Goal: Information Seeking & Learning: Learn about a topic

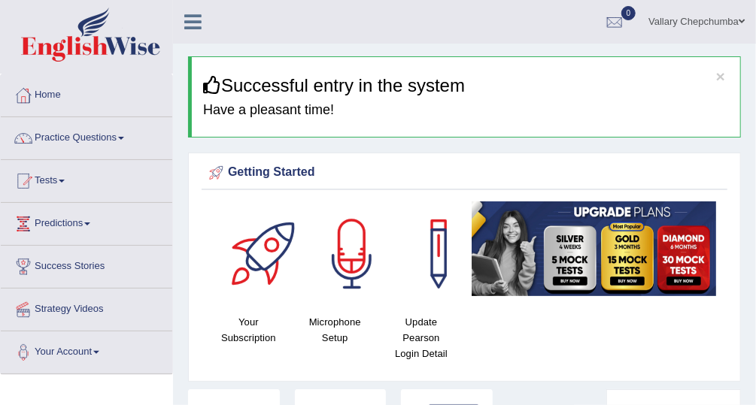
click at [45, 186] on link "Tests" at bounding box center [86, 179] width 171 height 38
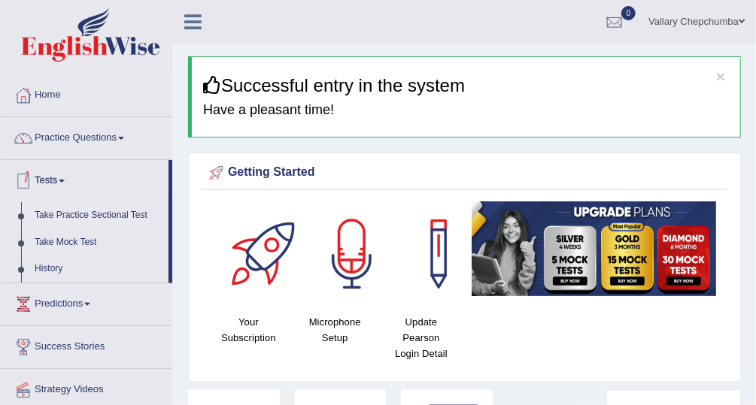
click at [45, 217] on link "Take Practice Sectional Test" at bounding box center [98, 215] width 141 height 27
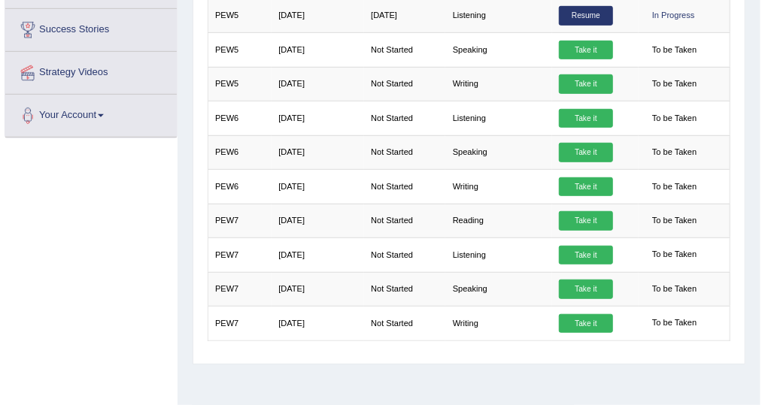
scroll to position [315, 0]
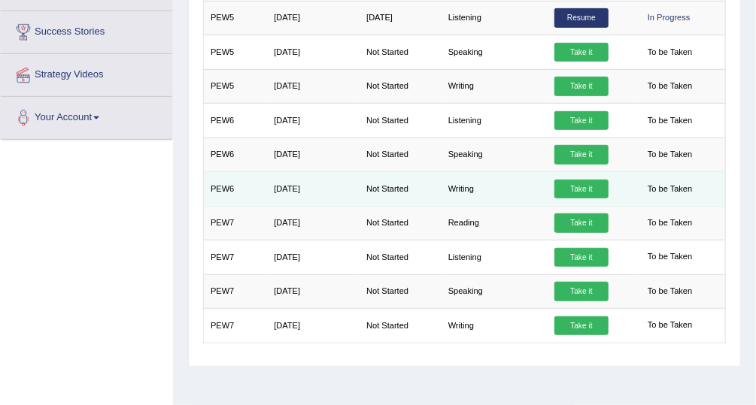
click at [578, 189] on link "Take it" at bounding box center [581, 190] width 54 height 20
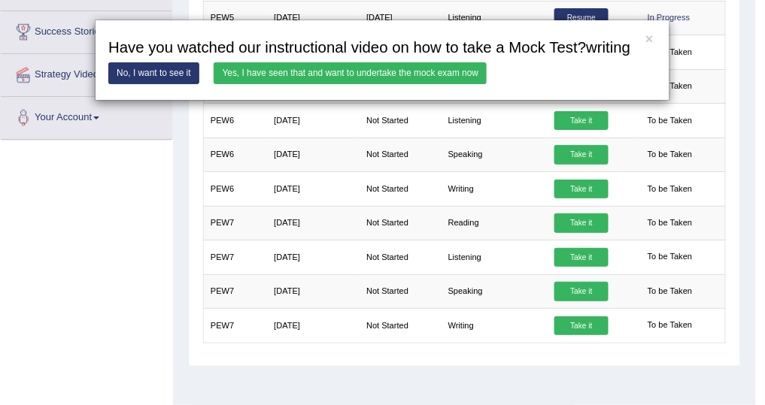
click at [266, 74] on link "Yes, I have seen that and want to undertake the mock exam now" at bounding box center [350, 73] width 273 height 22
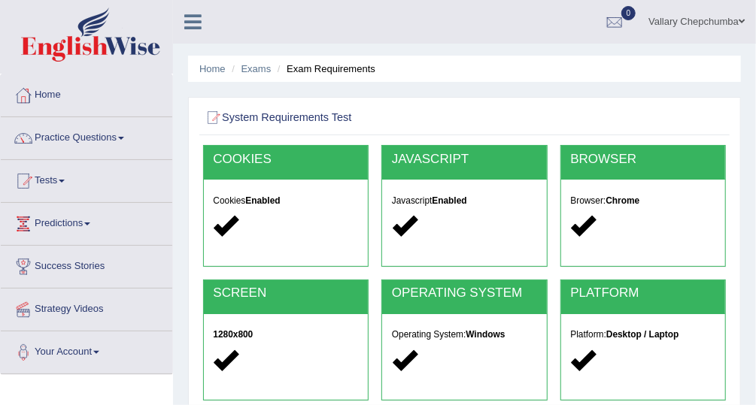
click at [685, 110] on div at bounding box center [464, 118] width 523 height 26
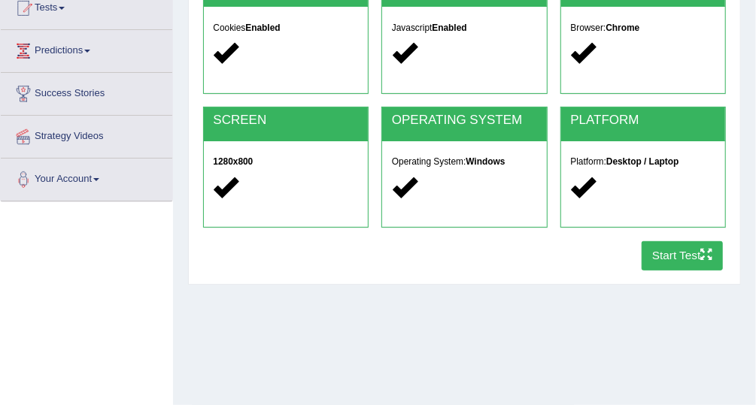
scroll to position [194, 0]
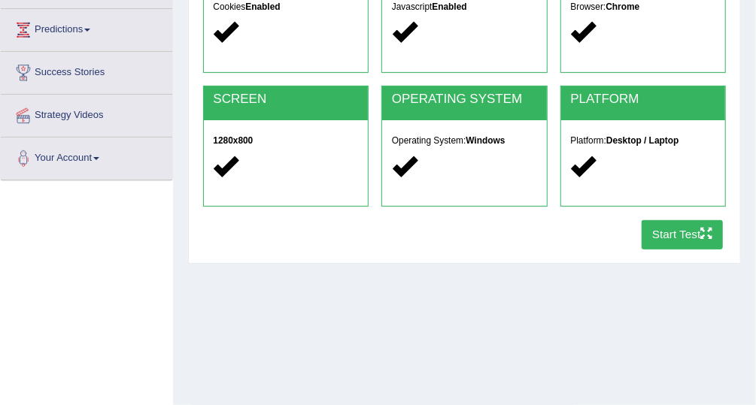
click at [684, 236] on button "Start Test" at bounding box center [682, 234] width 82 height 29
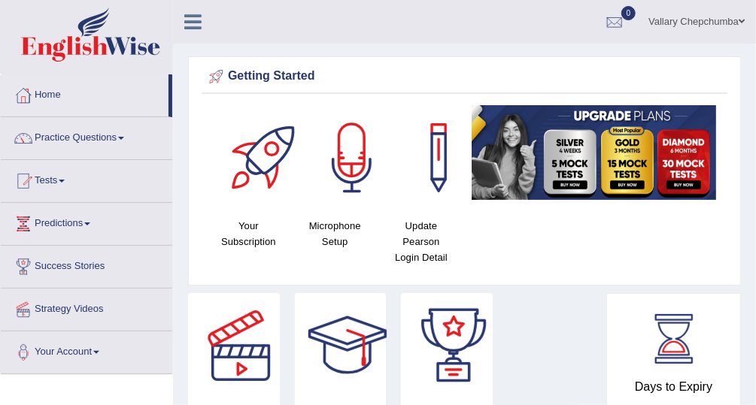
click at [64, 180] on span at bounding box center [62, 181] width 6 height 3
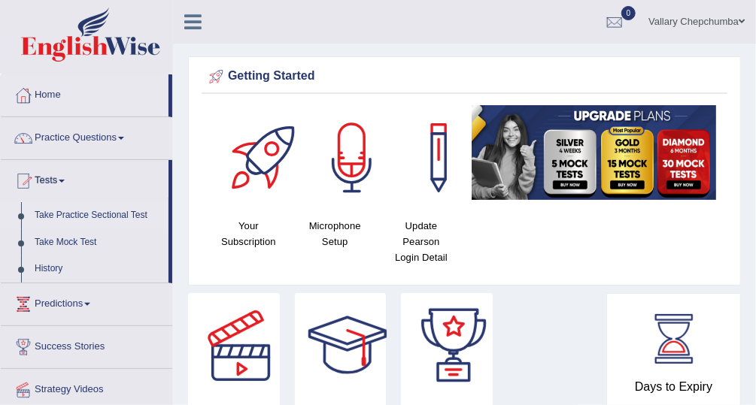
click at [116, 217] on link "Take Practice Sectional Test" at bounding box center [98, 215] width 141 height 27
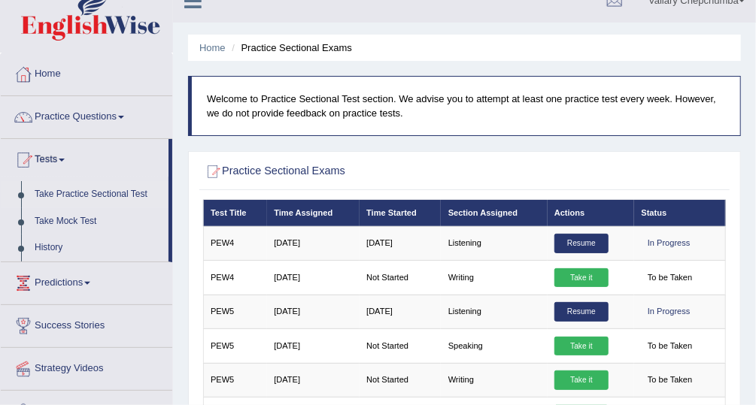
scroll to position [19, 0]
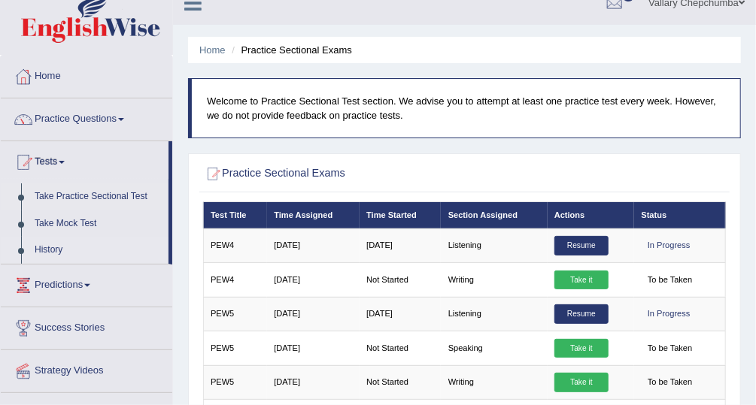
click at [99, 243] on link "History" at bounding box center [98, 250] width 141 height 27
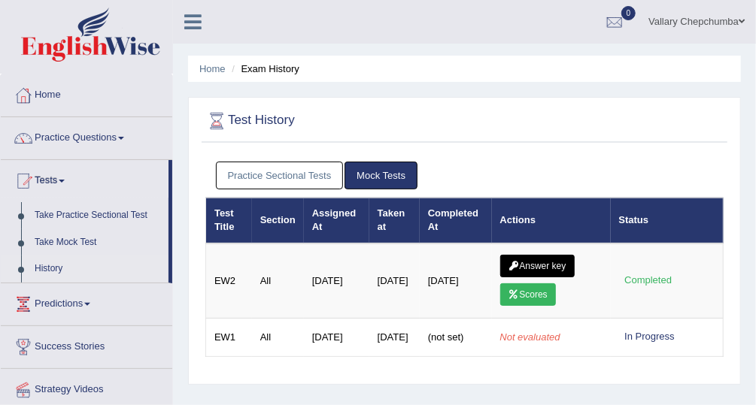
click at [280, 180] on link "Practice Sectional Tests" at bounding box center [280, 176] width 128 height 28
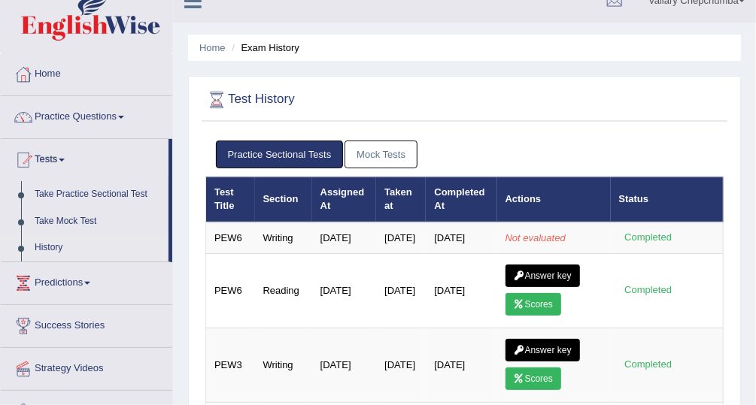
scroll to position [22, 0]
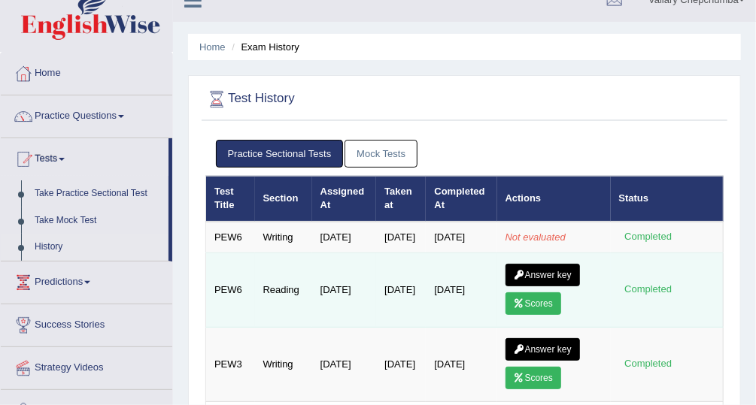
click at [540, 287] on link "Answer key" at bounding box center [542, 275] width 74 height 23
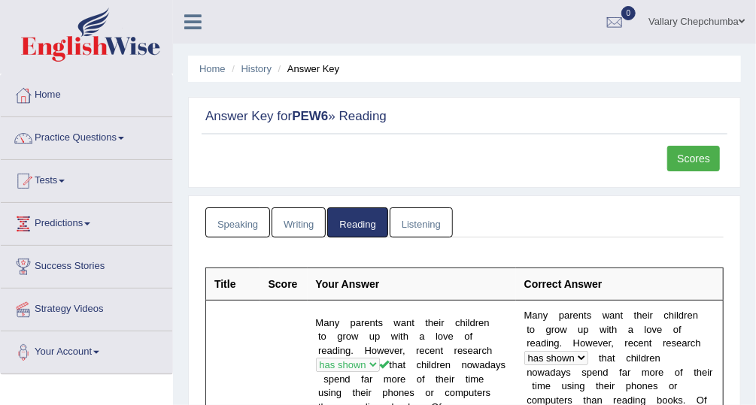
click at [643, 67] on ul "Home History Answer Key" at bounding box center [464, 69] width 553 height 26
click at [642, 71] on ul "Home History Answer Key" at bounding box center [464, 69] width 553 height 26
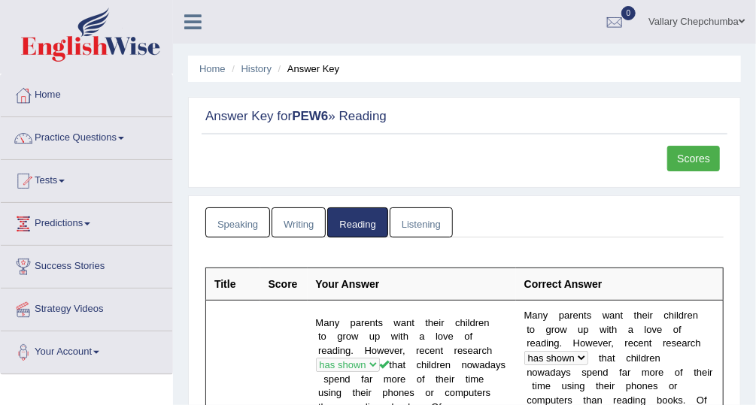
click at [642, 71] on ul "Home History Answer Key" at bounding box center [464, 69] width 553 height 26
click at [641, 73] on ul "Home History Answer Key" at bounding box center [464, 69] width 553 height 26
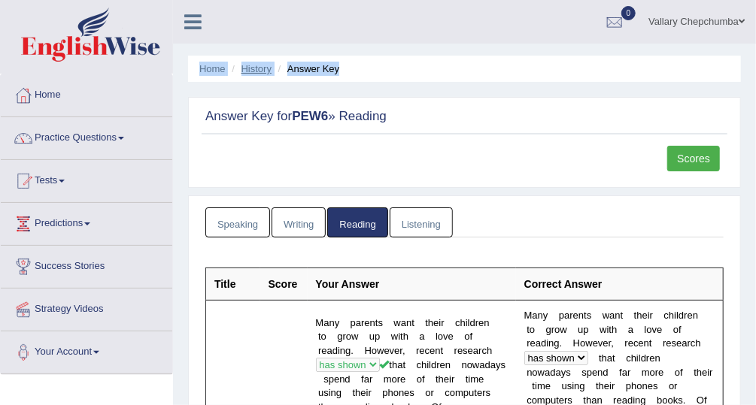
click at [259, 70] on link "History" at bounding box center [256, 68] width 30 height 11
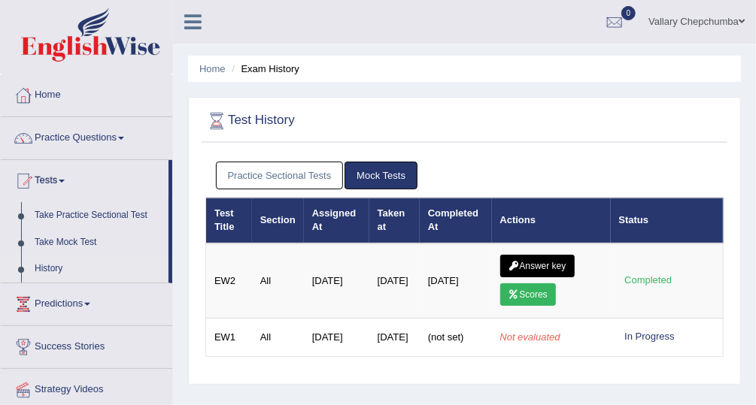
click at [302, 174] on link "Practice Sectional Tests" at bounding box center [280, 176] width 128 height 28
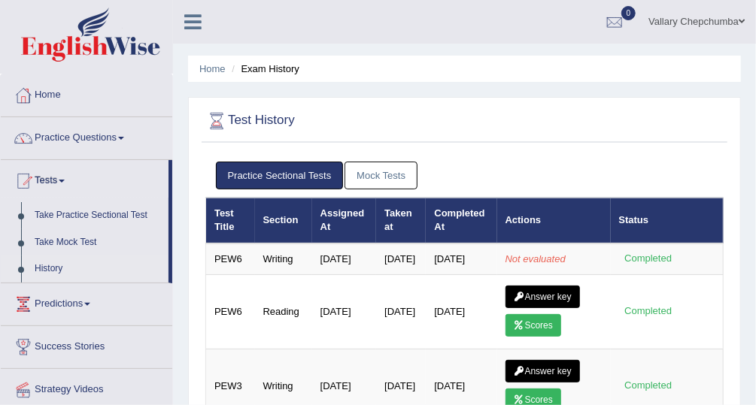
click at [272, 168] on link "Practice Sectional Tests" at bounding box center [280, 176] width 128 height 28
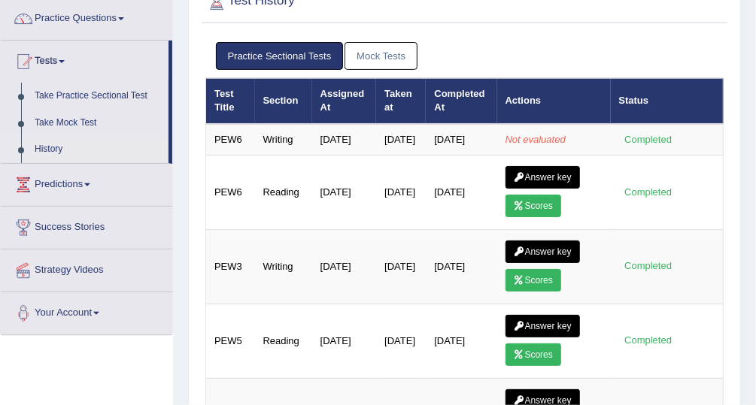
scroll to position [121, 0]
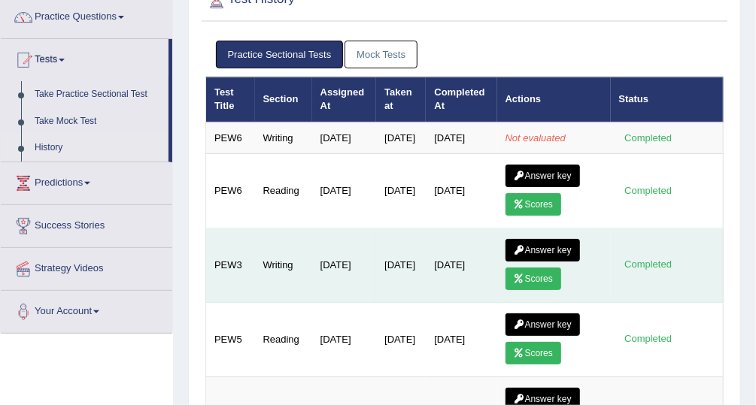
click at [541, 259] on link "Answer key" at bounding box center [542, 250] width 74 height 23
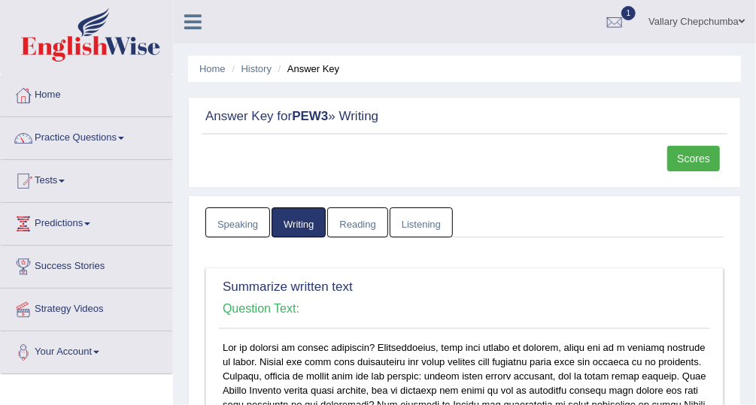
click at [641, 73] on ul "Home History Answer Key" at bounding box center [464, 69] width 553 height 26
click at [620, 23] on div at bounding box center [614, 22] width 23 height 23
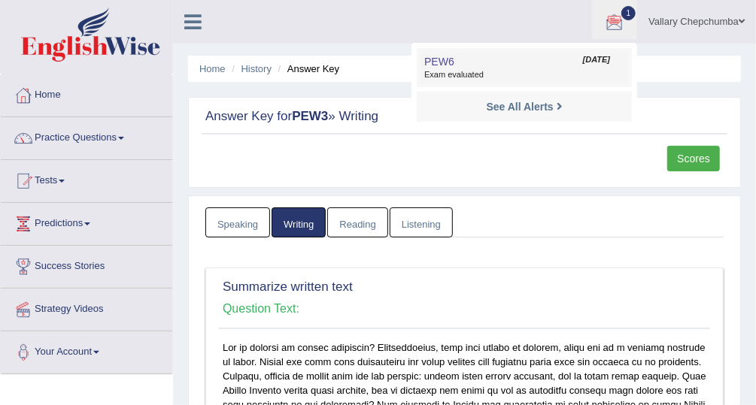
click at [561, 72] on span "Exam evaluated" at bounding box center [524, 75] width 200 height 12
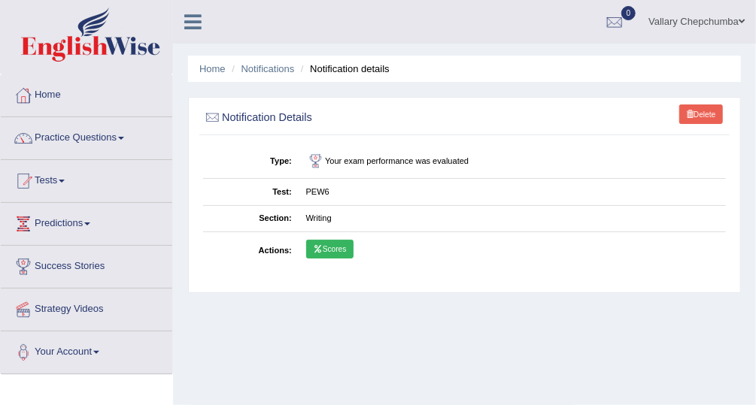
click at [338, 256] on link "Scores" at bounding box center [329, 250] width 47 height 20
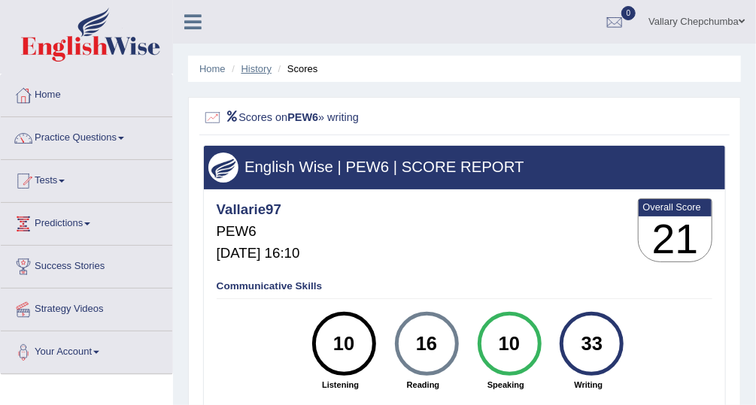
click at [264, 68] on link "History" at bounding box center [256, 68] width 30 height 11
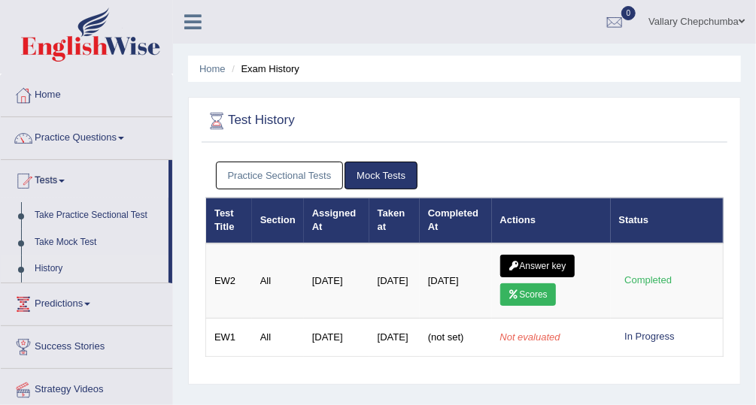
click at [296, 174] on link "Practice Sectional Tests" at bounding box center [280, 176] width 128 height 28
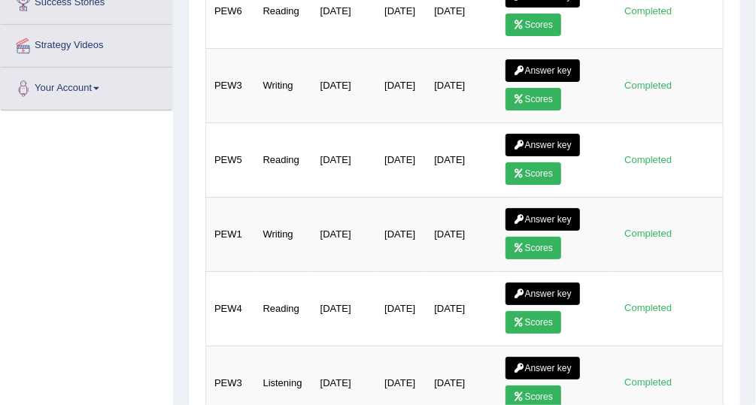
scroll to position [344, 0]
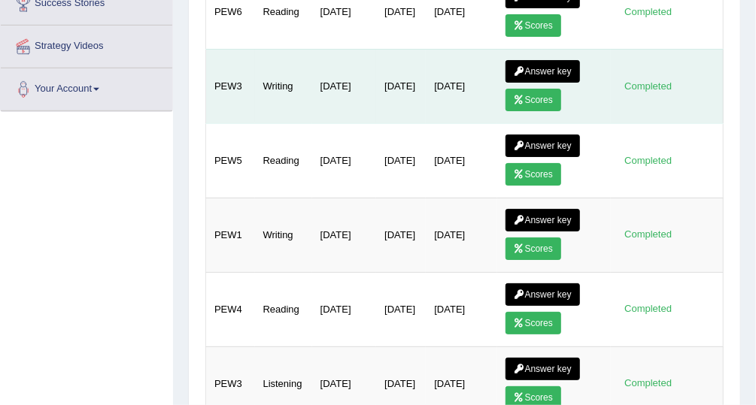
click at [544, 97] on link "Scores" at bounding box center [533, 100] width 56 height 23
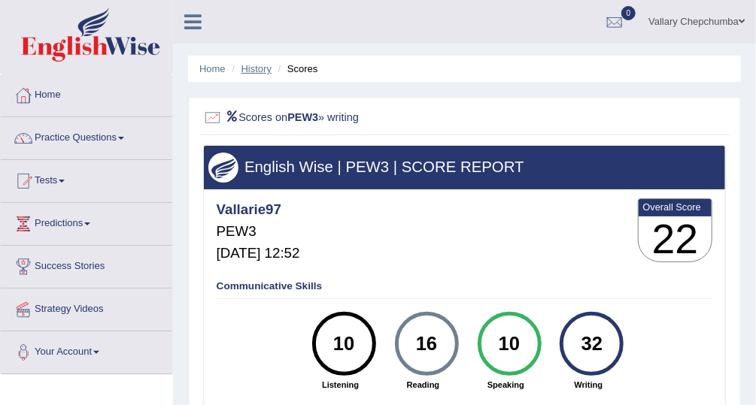
click at [261, 68] on link "History" at bounding box center [256, 68] width 30 height 11
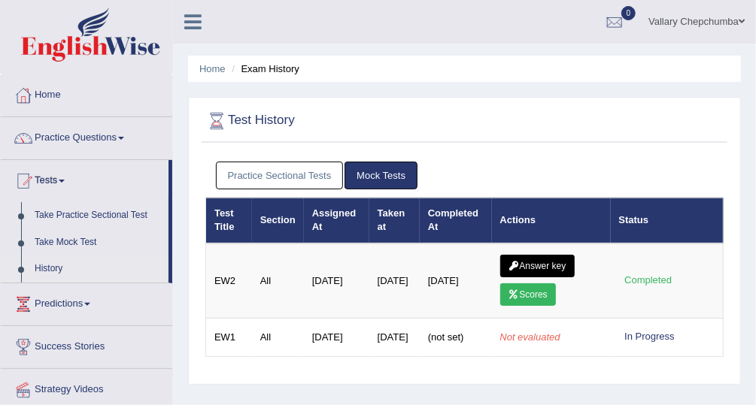
click at [314, 183] on link "Practice Sectional Tests" at bounding box center [280, 176] width 128 height 28
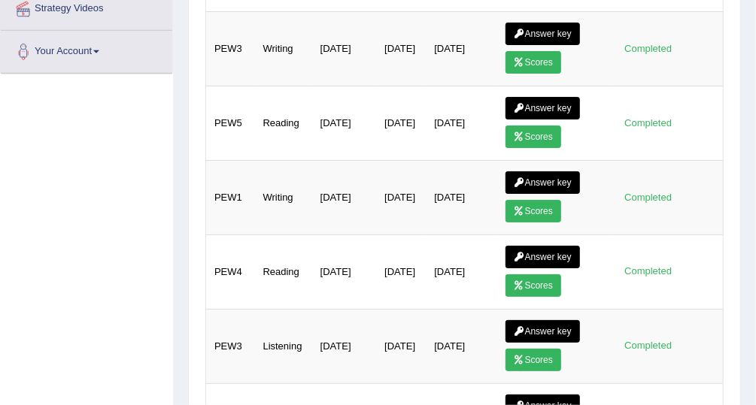
scroll to position [379, 0]
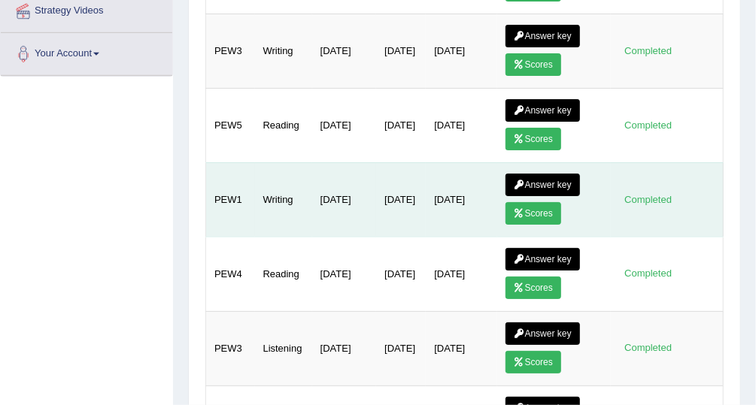
click at [527, 202] on link "Scores" at bounding box center [533, 213] width 56 height 23
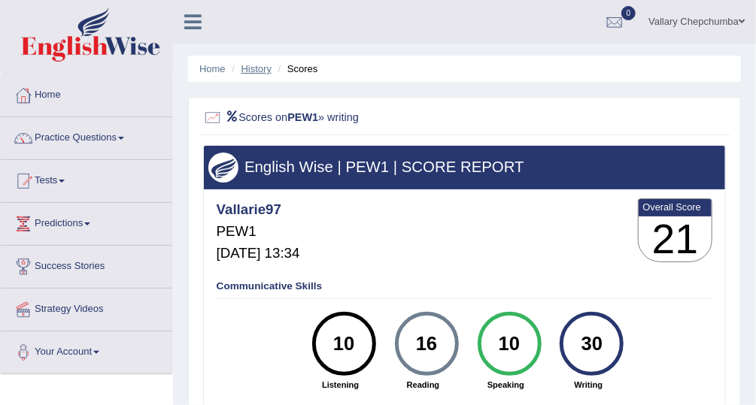
click at [247, 72] on link "History" at bounding box center [256, 68] width 30 height 11
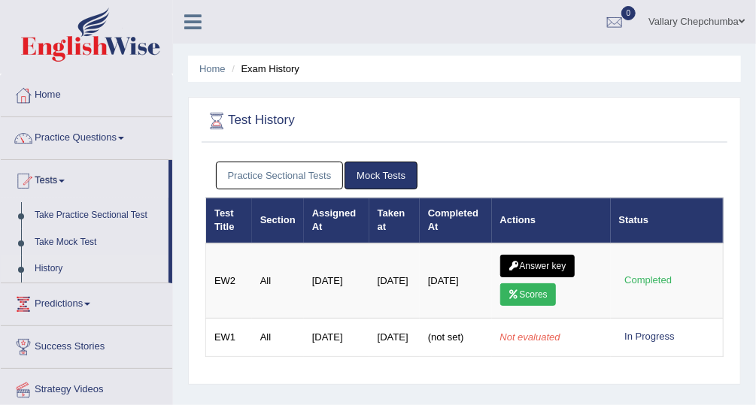
click at [299, 177] on link "Practice Sectional Tests" at bounding box center [280, 176] width 128 height 28
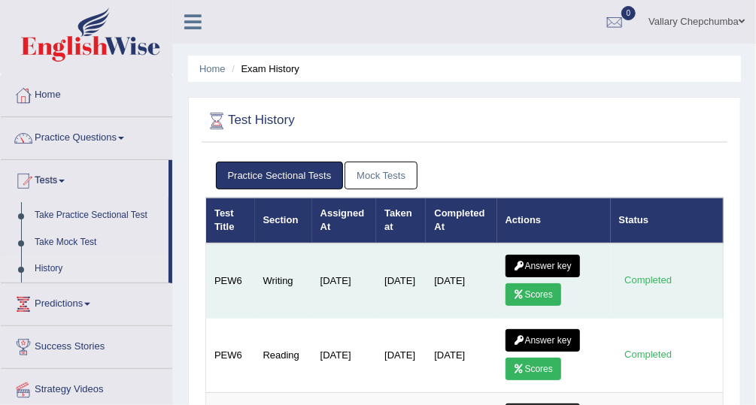
click at [544, 256] on link "Answer key" at bounding box center [542, 266] width 74 height 23
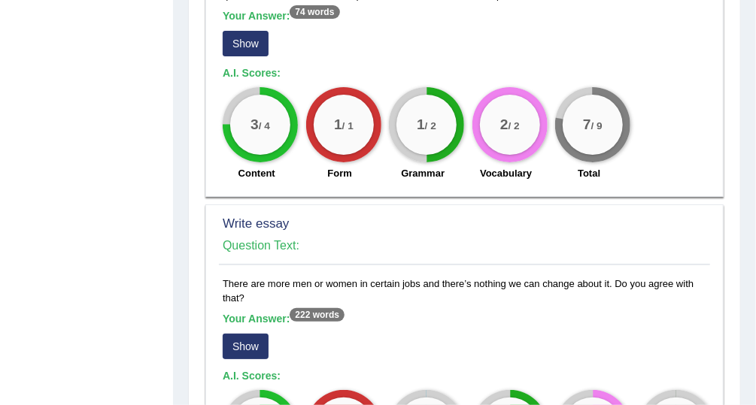
scroll to position [985, 0]
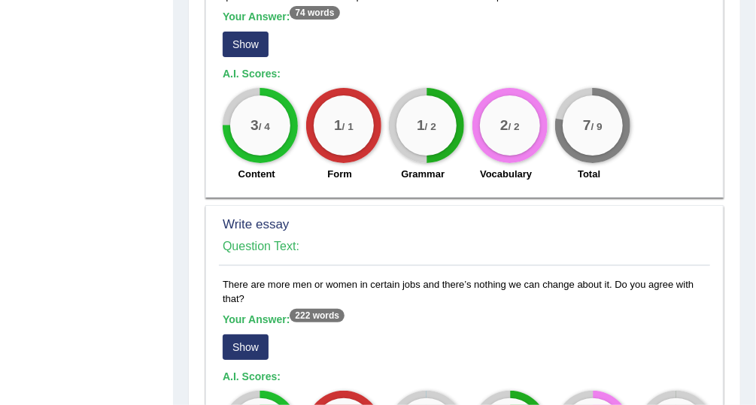
click at [240, 341] on button "Show" at bounding box center [246, 348] width 46 height 26
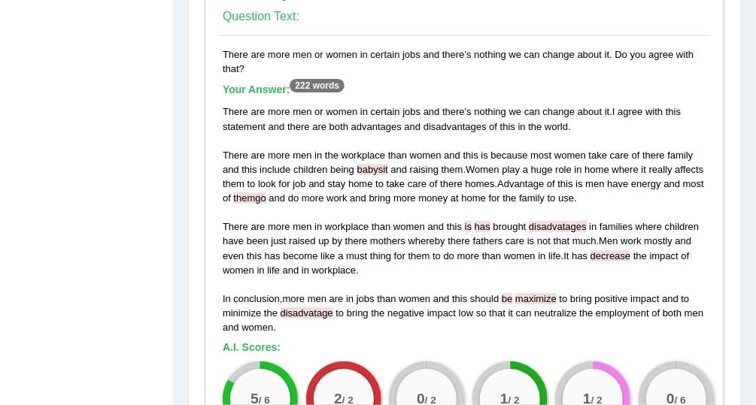
scroll to position [1173, 0]
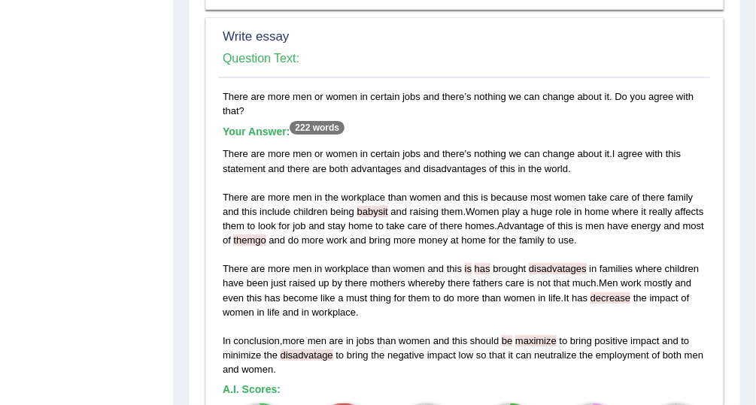
click at [484, 277] on span "fathers" at bounding box center [488, 282] width 30 height 11
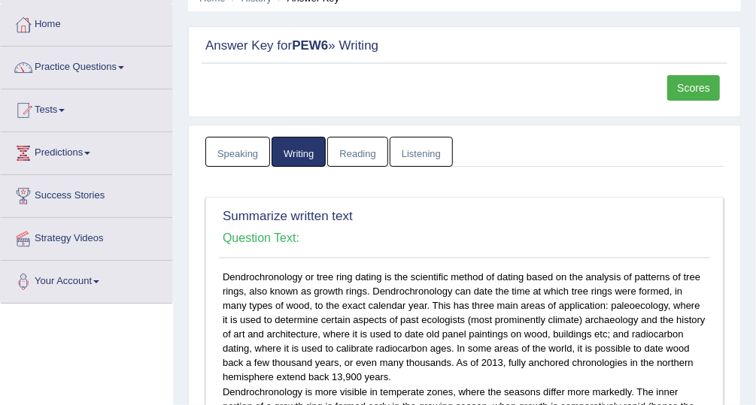
scroll to position [50, 0]
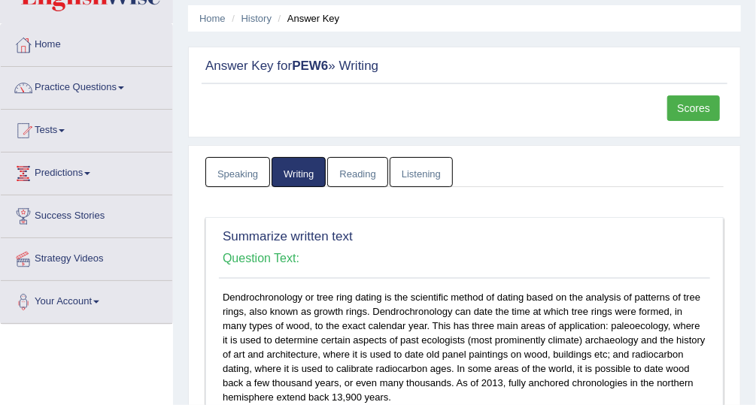
click at [319, 23] on li "Answer Key" at bounding box center [306, 18] width 65 height 14
click at [259, 16] on link "History" at bounding box center [256, 18] width 30 height 11
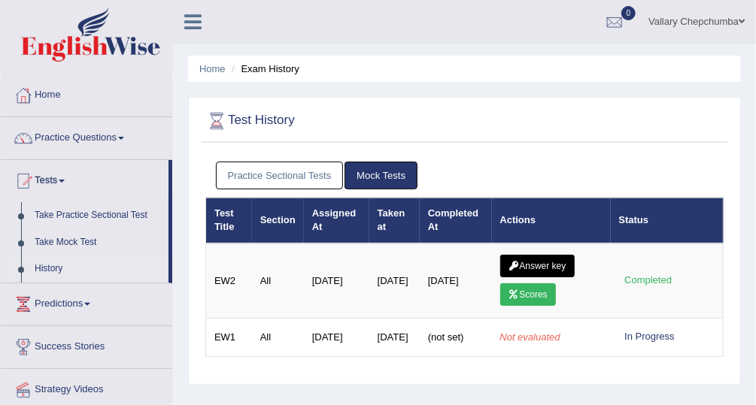
click at [311, 175] on link "Practice Sectional Tests" at bounding box center [280, 176] width 128 height 28
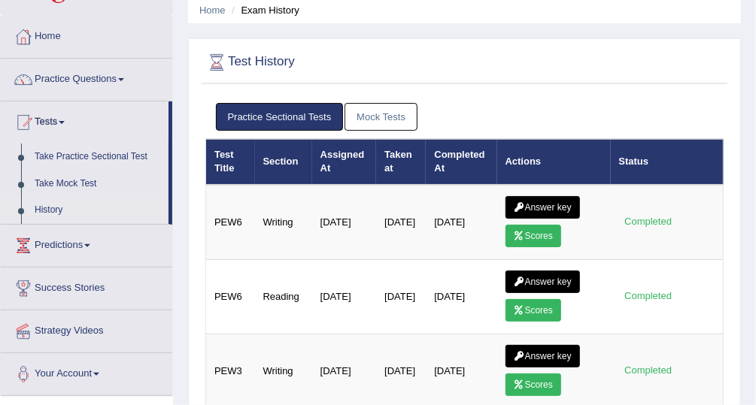
scroll to position [74, 0]
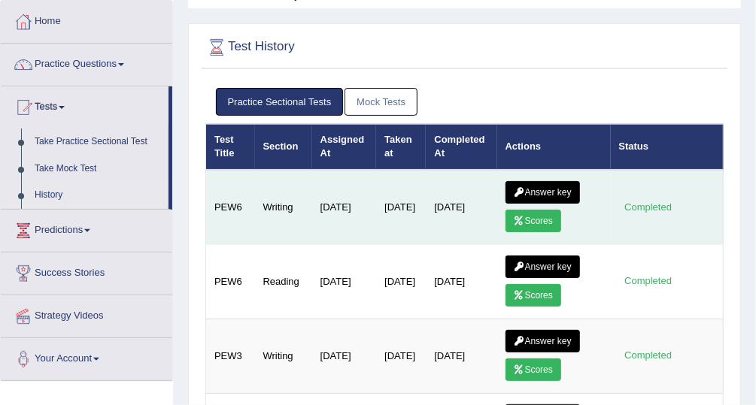
click at [535, 217] on link "Scores" at bounding box center [533, 221] width 56 height 23
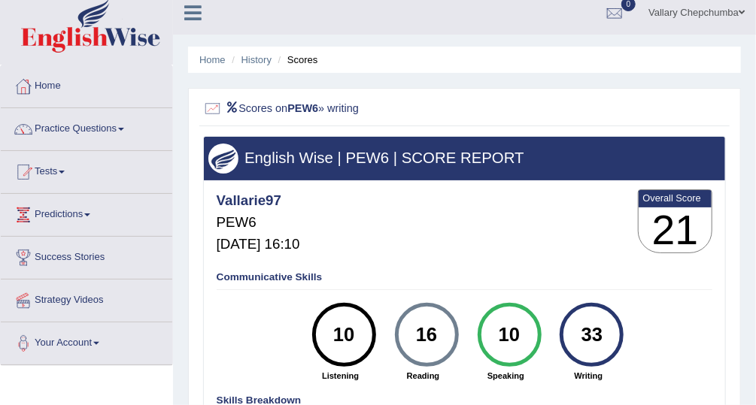
scroll to position [9, 0]
click at [250, 62] on link "History" at bounding box center [256, 59] width 30 height 11
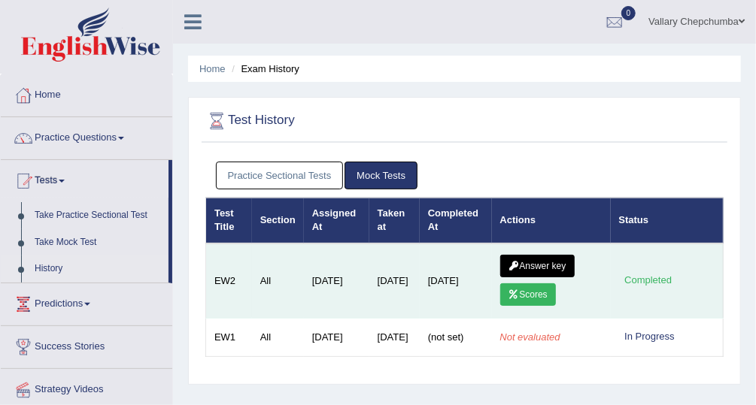
click at [542, 263] on link "Answer key" at bounding box center [537, 266] width 74 height 23
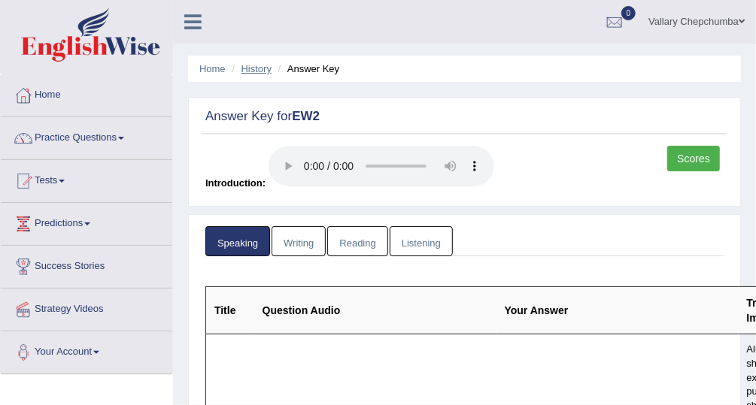
click at [253, 67] on link "History" at bounding box center [256, 68] width 30 height 11
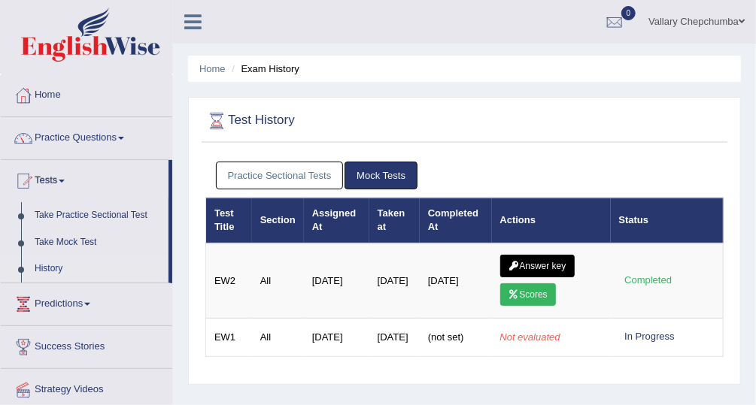
click at [311, 174] on link "Practice Sectional Tests" at bounding box center [280, 176] width 128 height 28
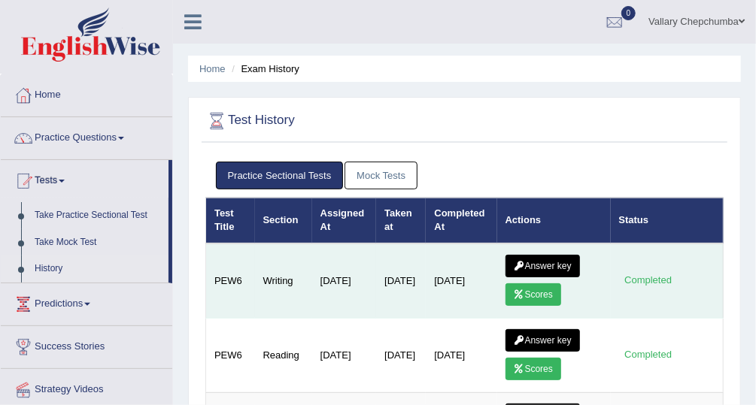
click at [550, 261] on link "Answer key" at bounding box center [542, 266] width 74 height 23
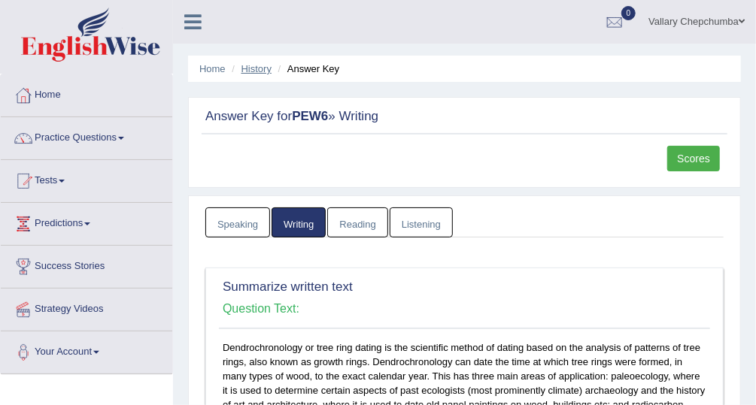
click at [260, 71] on link "History" at bounding box center [256, 68] width 30 height 11
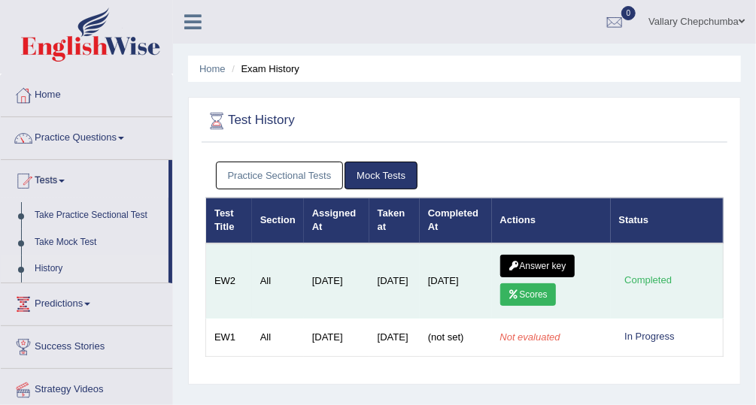
click at [536, 299] on link "Scores" at bounding box center [528, 294] width 56 height 23
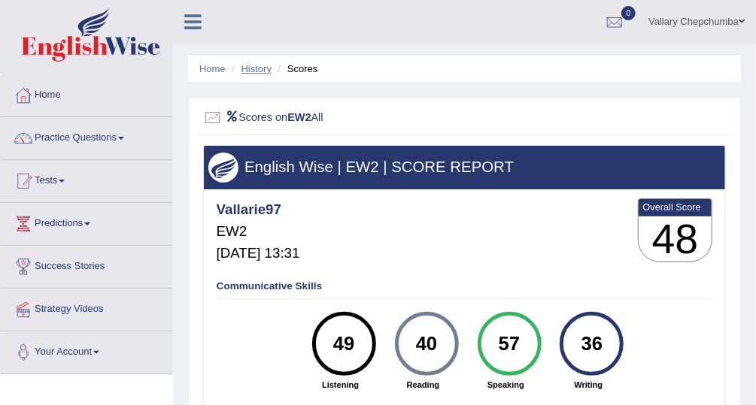
click at [259, 70] on link "History" at bounding box center [256, 68] width 30 height 11
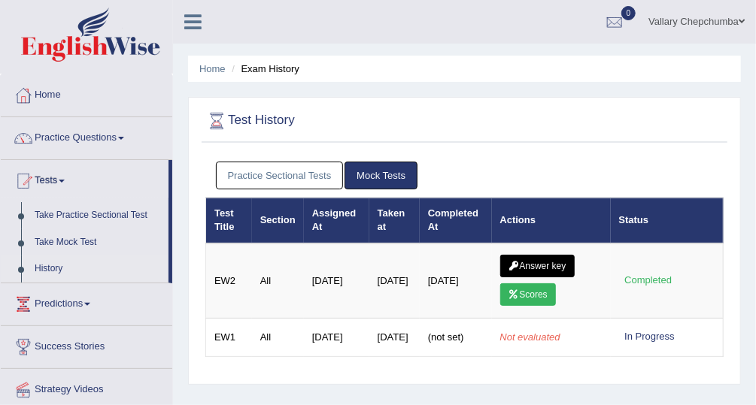
click at [88, 132] on link "Practice Questions" at bounding box center [86, 136] width 171 height 38
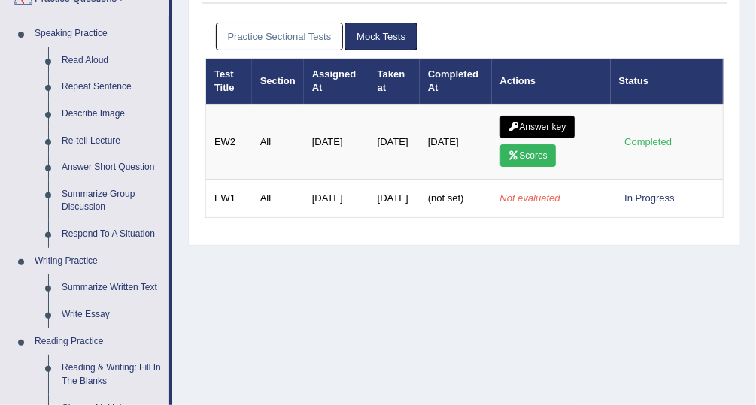
scroll to position [98, 0]
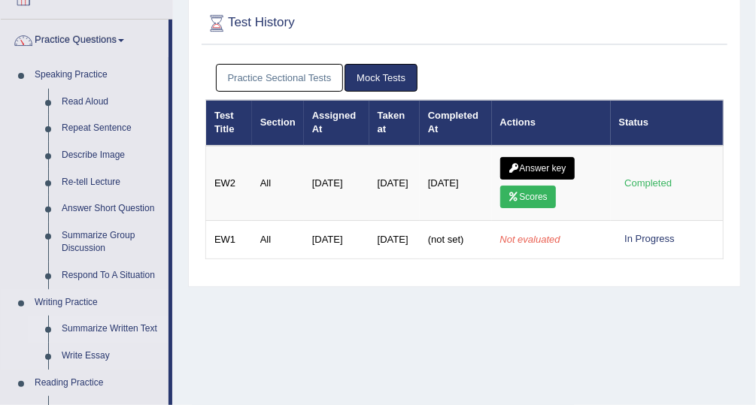
click at [135, 323] on link "Summarize Written Text" at bounding box center [112, 329] width 114 height 27
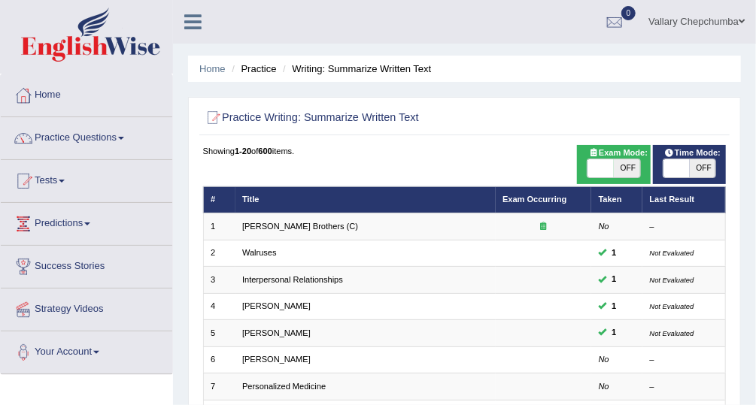
click at [99, 146] on link "Practice Questions" at bounding box center [86, 136] width 171 height 38
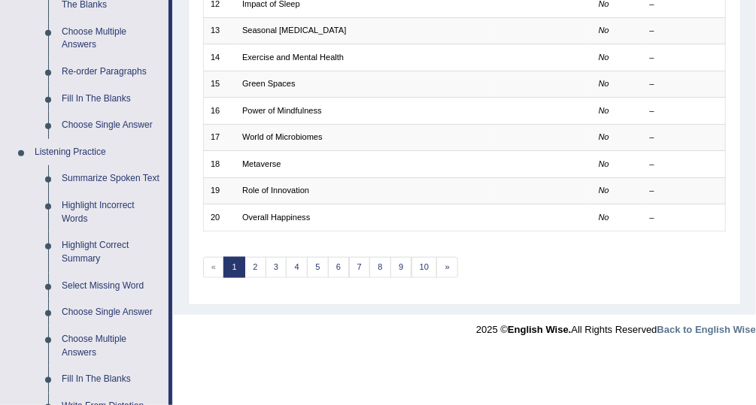
scroll to position [518, 0]
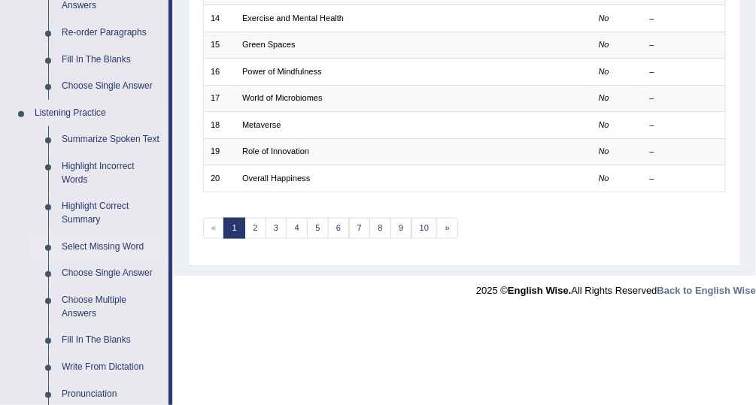
click at [113, 245] on link "Select Missing Word" at bounding box center [112, 247] width 114 height 27
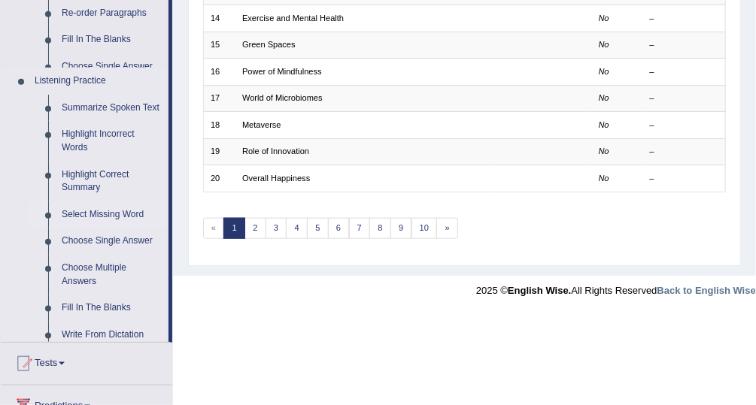
scroll to position [405, 0]
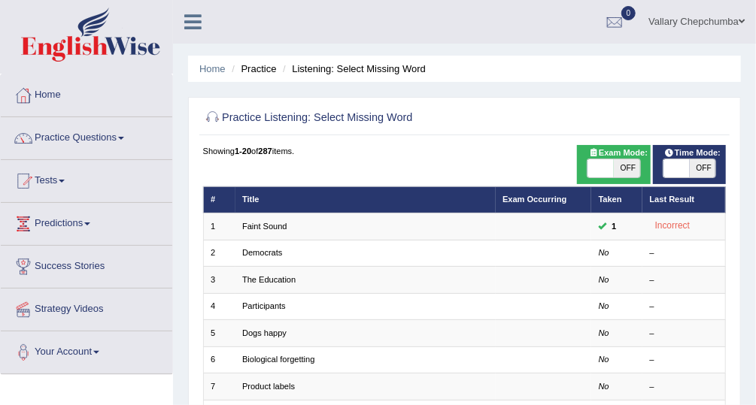
click at [265, 250] on link "Democrats" at bounding box center [262, 252] width 40 height 9
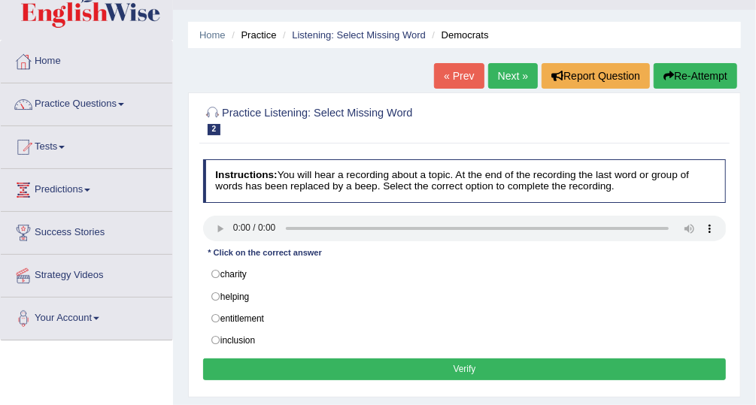
scroll to position [35, 0]
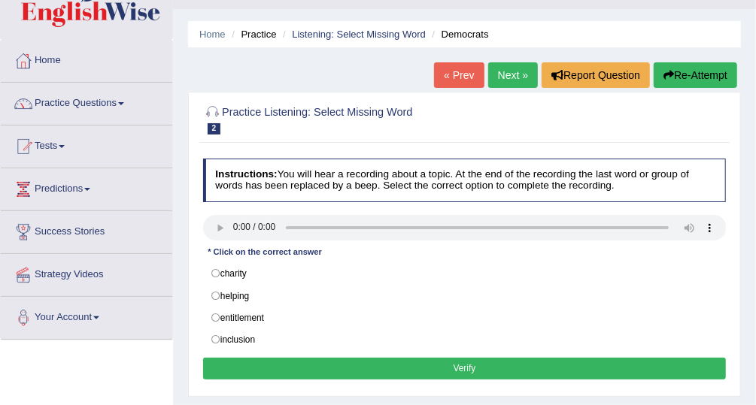
click at [90, 106] on link "Practice Questions" at bounding box center [86, 102] width 171 height 38
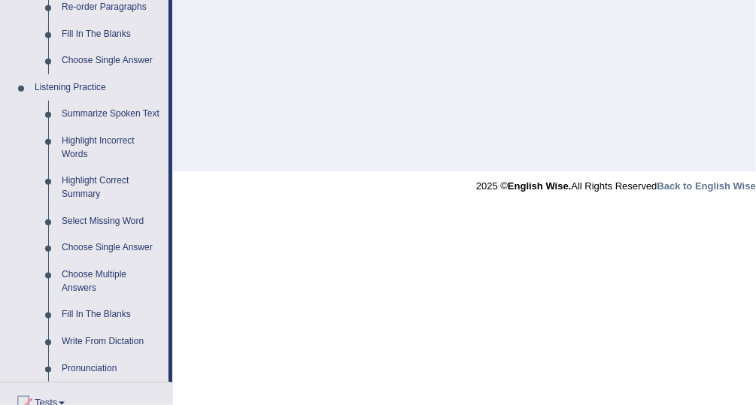
scroll to position [587, 0]
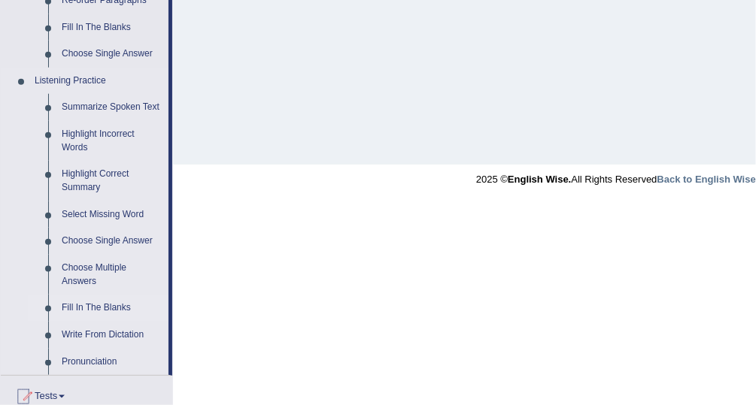
click at [128, 306] on link "Fill In The Blanks" at bounding box center [112, 308] width 114 height 27
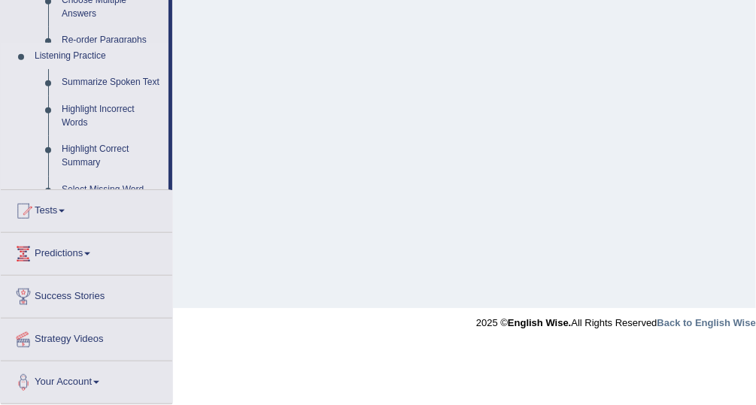
scroll to position [384, 0]
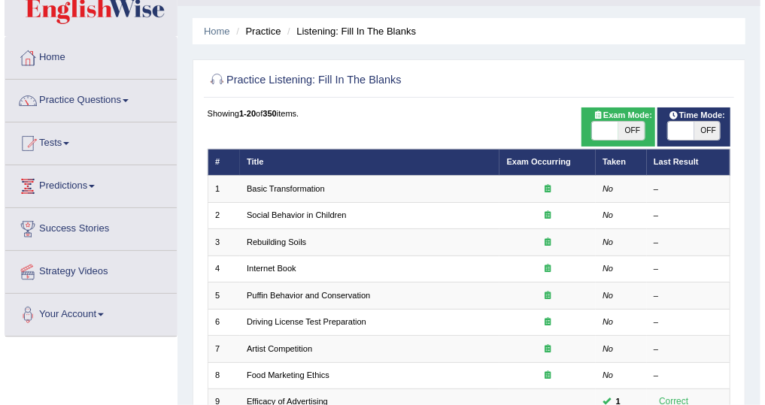
scroll to position [43, 0]
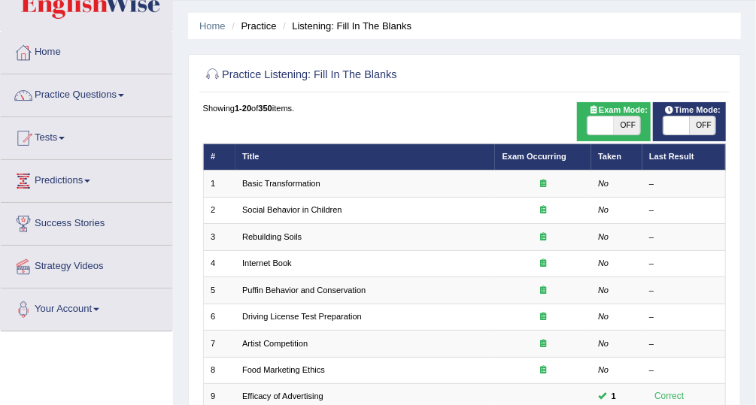
click at [629, 126] on span "OFF" at bounding box center [627, 126] width 26 height 18
checkbox input "true"
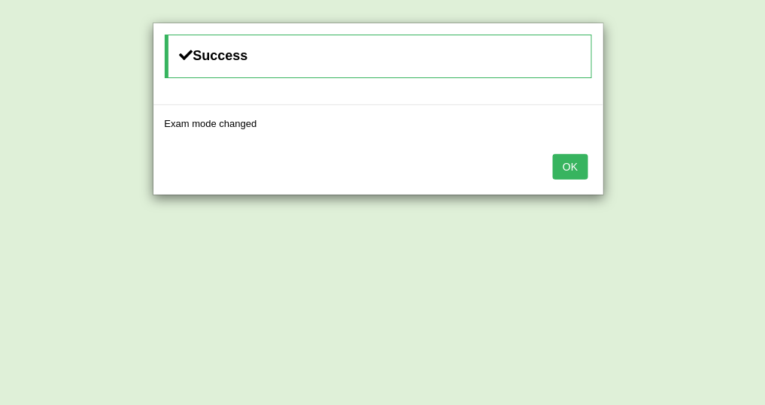
click at [569, 173] on button "OK" at bounding box center [570, 167] width 35 height 26
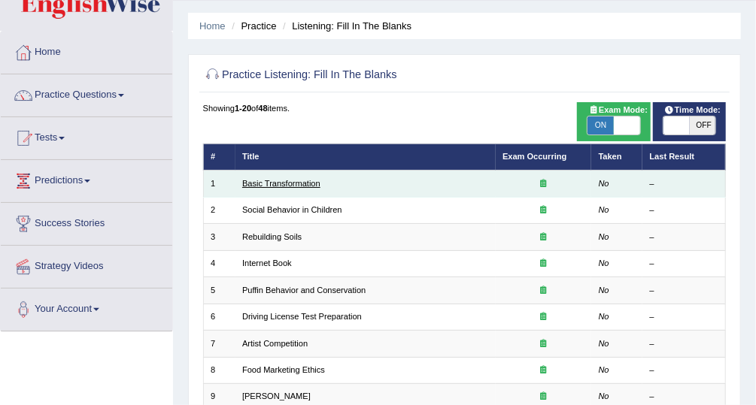
click at [290, 182] on link "Basic Transformation" at bounding box center [281, 183] width 78 height 9
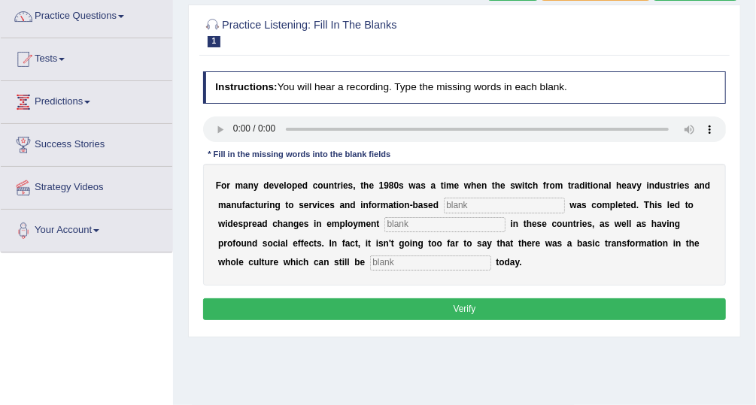
scroll to position [124, 0]
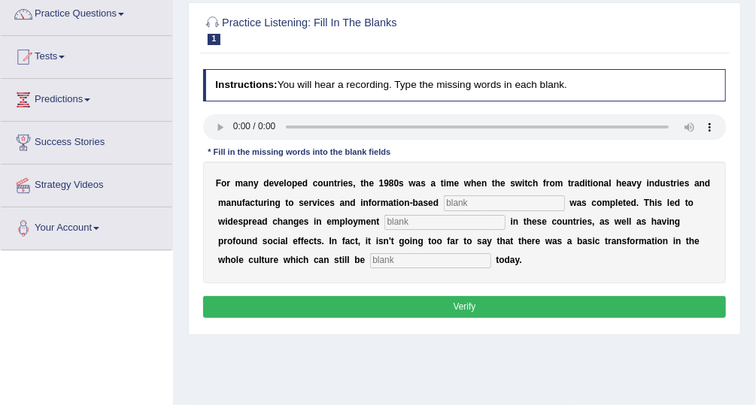
click at [496, 206] on input "text" at bounding box center [504, 203] width 121 height 15
click at [483, 365] on div "Home Practice Listening: Fill In The Blanks Basic Transformation Next » Report …" at bounding box center [464, 252] width 583 height 752
click at [497, 202] on input "text" at bounding box center [504, 203] width 121 height 15
type input "enterprise"
click at [388, 205] on b "a" at bounding box center [390, 203] width 5 height 11
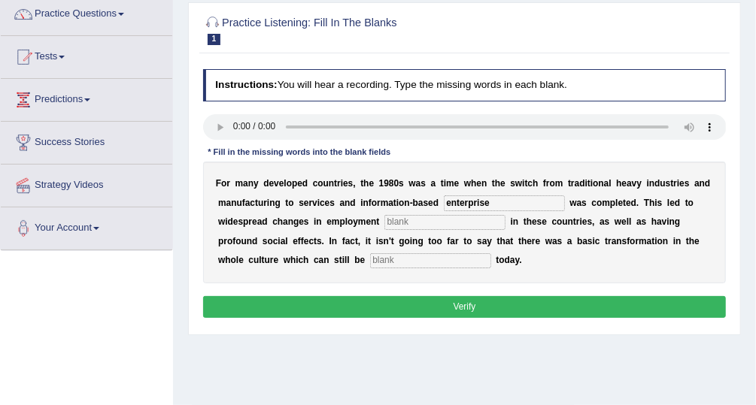
click at [384, 220] on input "text" at bounding box center [444, 222] width 121 height 15
type input "patterns"
click at [370, 256] on input "text" at bounding box center [430, 260] width 121 height 15
type input "observed"
click at [465, 302] on button "Verify" at bounding box center [464, 307] width 523 height 22
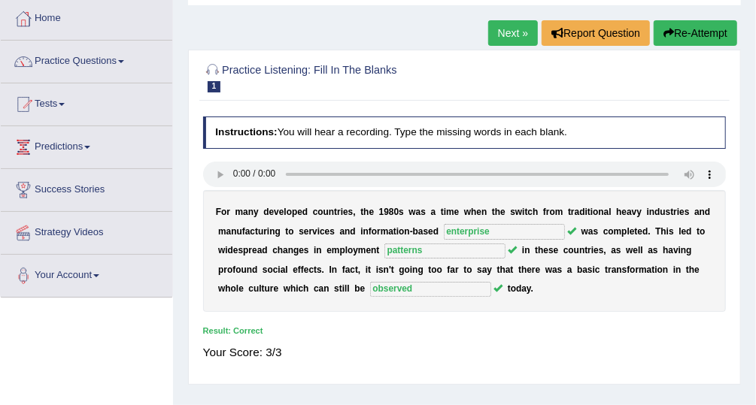
scroll to position [74, 0]
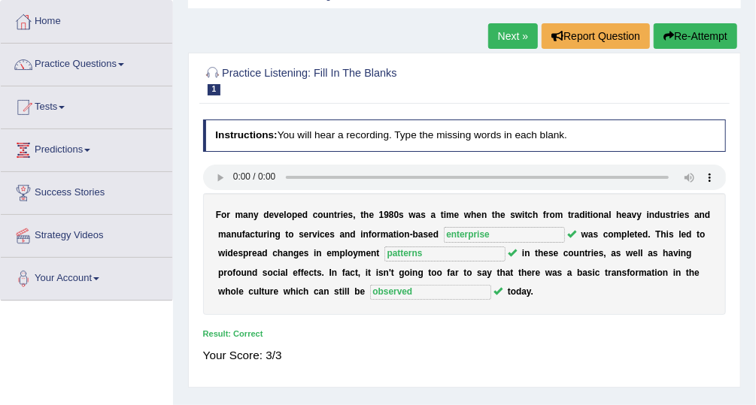
click at [56, 58] on link "Practice Questions" at bounding box center [86, 63] width 171 height 38
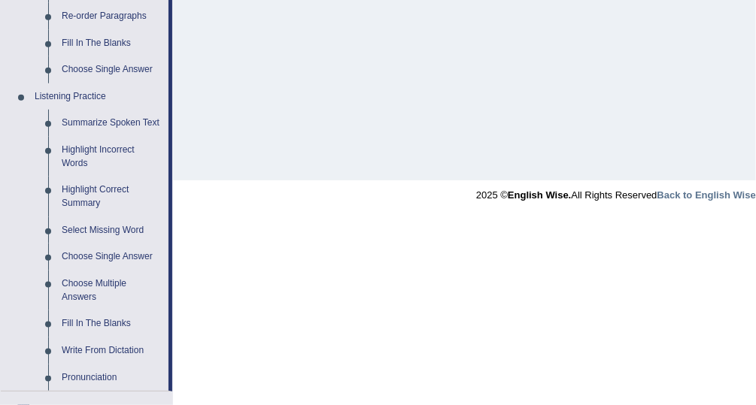
scroll to position [583, 0]
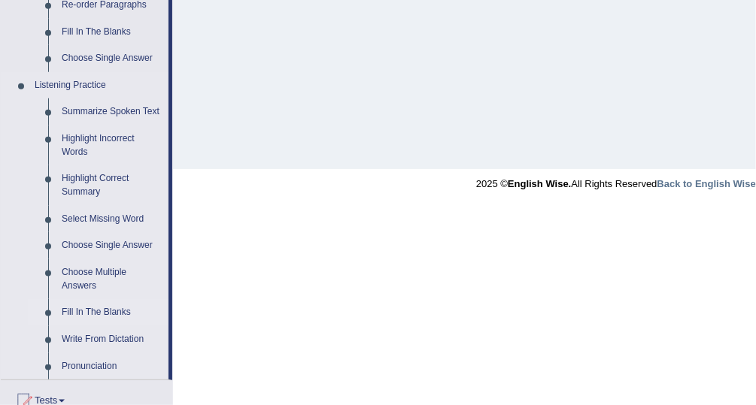
click at [118, 314] on link "Fill In The Blanks" at bounding box center [112, 312] width 114 height 27
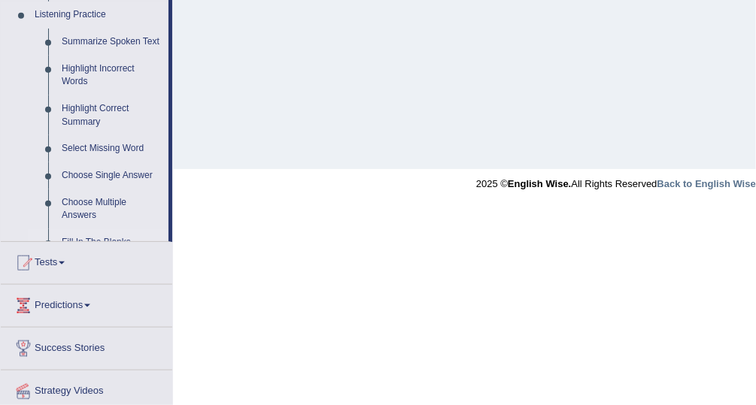
scroll to position [335, 0]
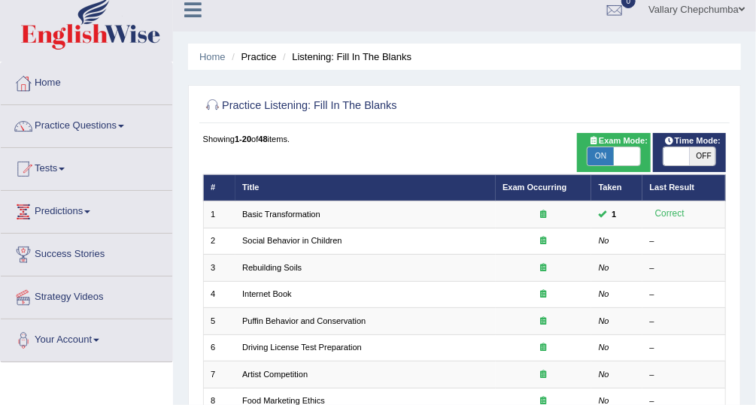
scroll to position [30, 0]
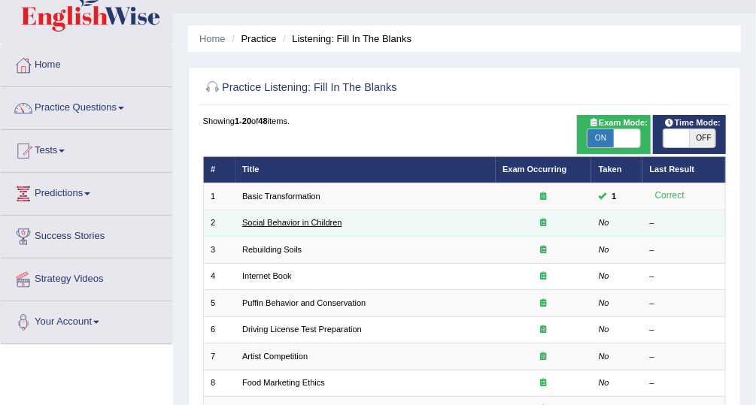
click at [332, 223] on link "Social Behavior in Children" at bounding box center [292, 222] width 100 height 9
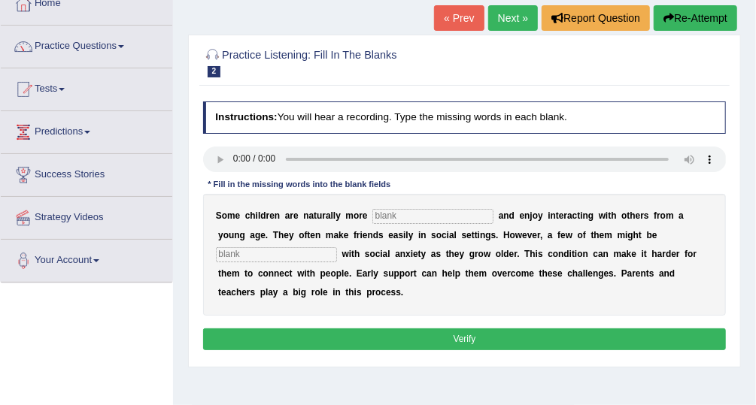
scroll to position [102, 0]
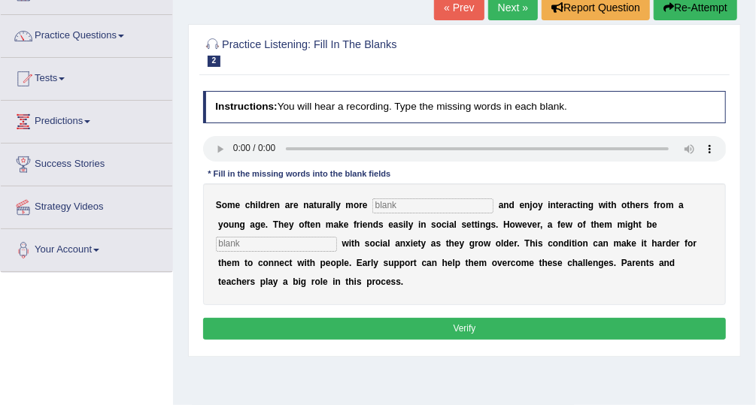
click at [337, 237] on input "text" at bounding box center [276, 244] width 121 height 15
type input "diorganised"
click at [436, 202] on input "text" at bounding box center [432, 206] width 121 height 15
type input "sociable"
click at [526, 318] on button "Verify" at bounding box center [464, 329] width 523 height 22
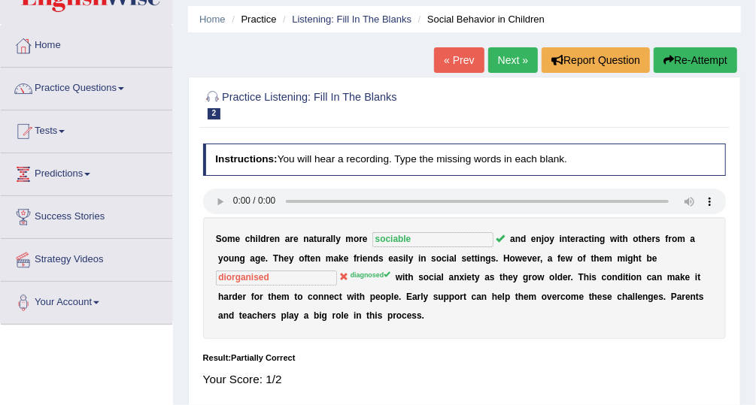
scroll to position [35, 0]
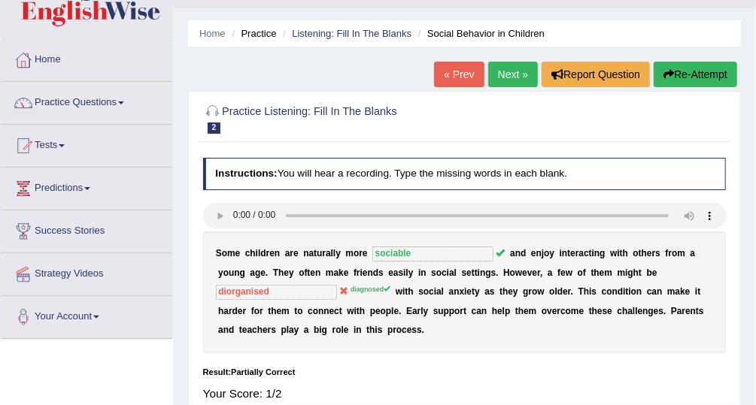
click at [391, 32] on link "Listening: Fill In The Blanks" at bounding box center [352, 33] width 120 height 11
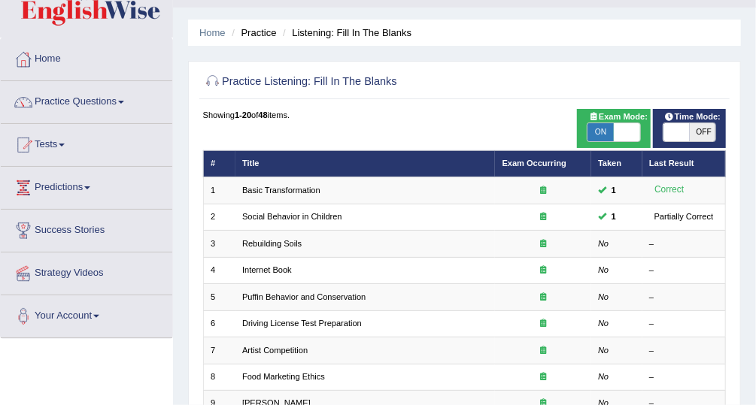
scroll to position [36, 0]
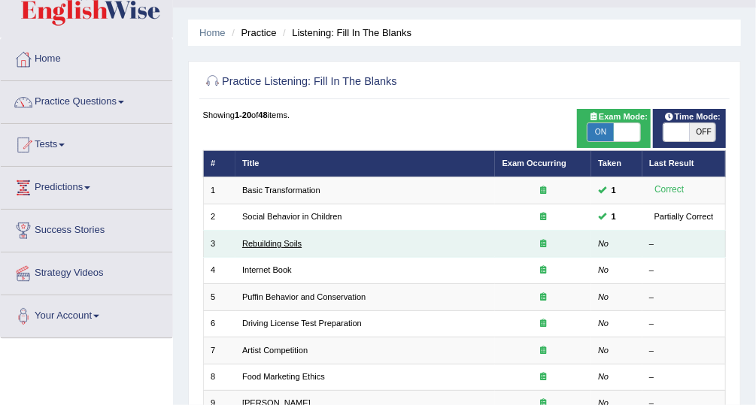
click at [293, 245] on link "Rebuilding Soils" at bounding box center [271, 243] width 59 height 9
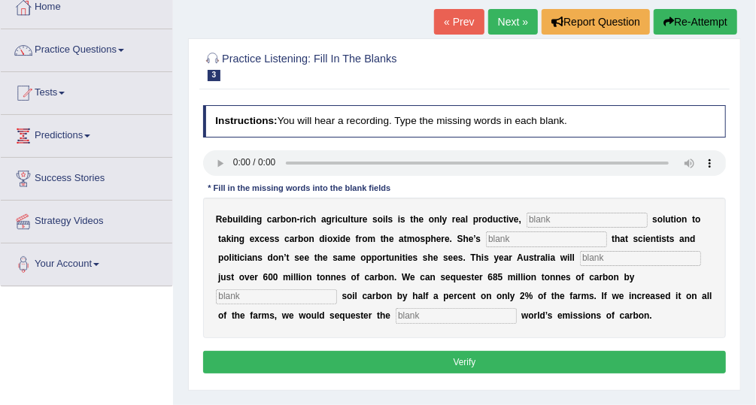
scroll to position [89, 0]
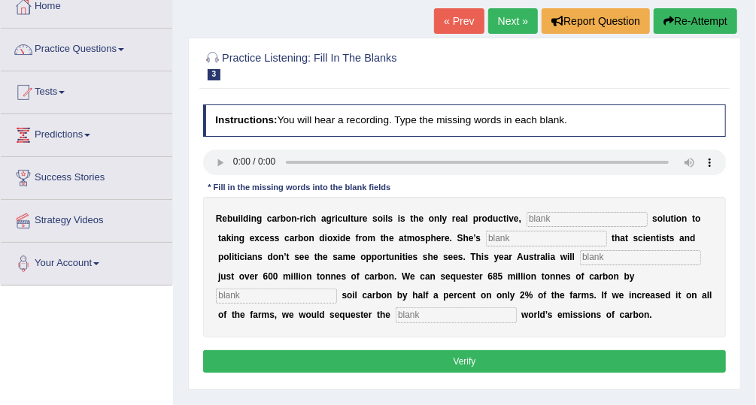
click at [396, 316] on input "text" at bounding box center [456, 315] width 121 height 15
type input "whole"
click at [337, 289] on input "text" at bounding box center [276, 296] width 121 height 15
type input "increasing"
click at [553, 220] on input "text" at bounding box center [586, 219] width 121 height 15
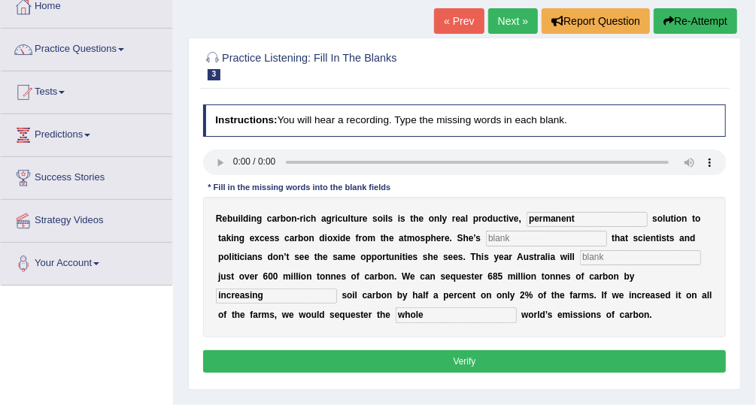
type input "permanent"
click at [486, 241] on input "text" at bounding box center [546, 238] width 121 height 15
type input "frustrated"
click at [580, 261] on input "text" at bounding box center [640, 257] width 121 height 15
click at [471, 365] on button "Verify" at bounding box center [464, 361] width 523 height 22
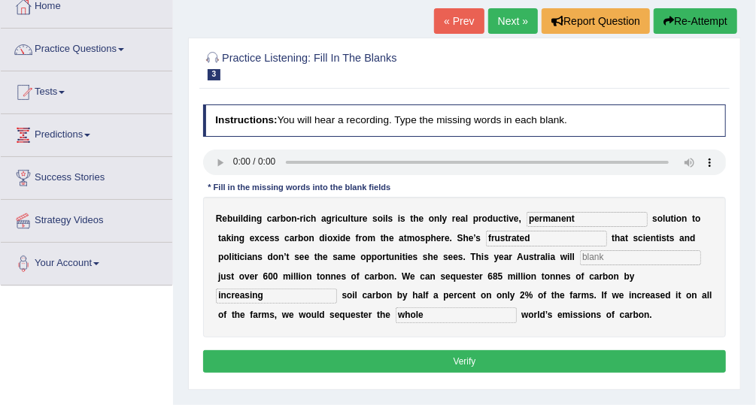
click at [580, 256] on input "text" at bounding box center [640, 257] width 121 height 15
type input "rise"
click at [493, 365] on button "Verify" at bounding box center [464, 361] width 523 height 22
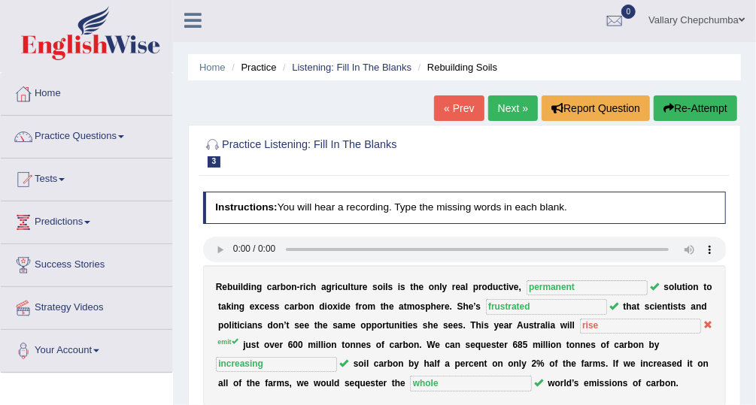
scroll to position [0, 0]
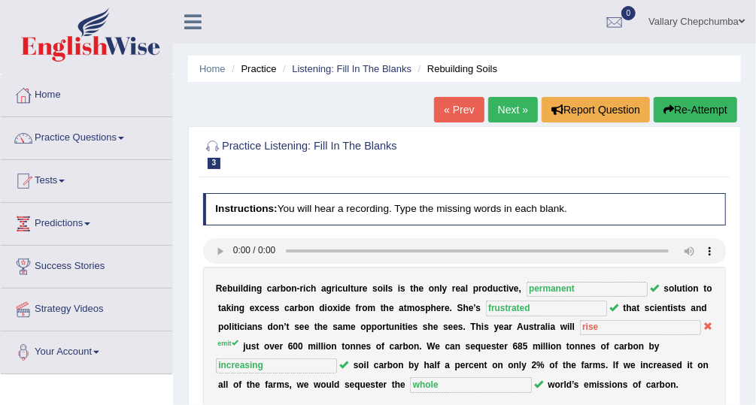
click at [261, 74] on li "Practice" at bounding box center [252, 69] width 48 height 14
click at [385, 74] on link "Listening: Fill In The Blanks" at bounding box center [352, 68] width 120 height 11
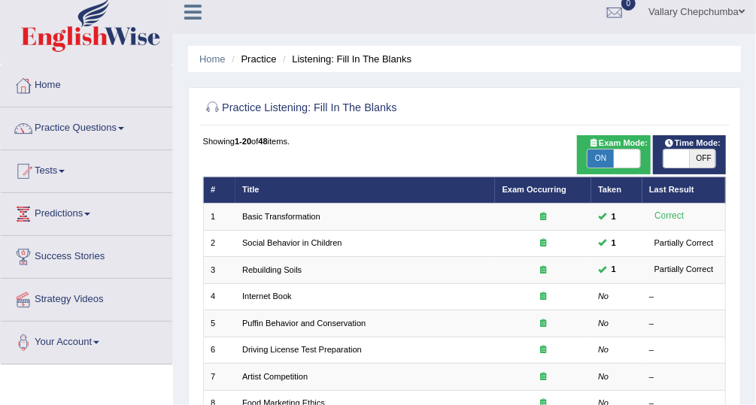
scroll to position [16, 0]
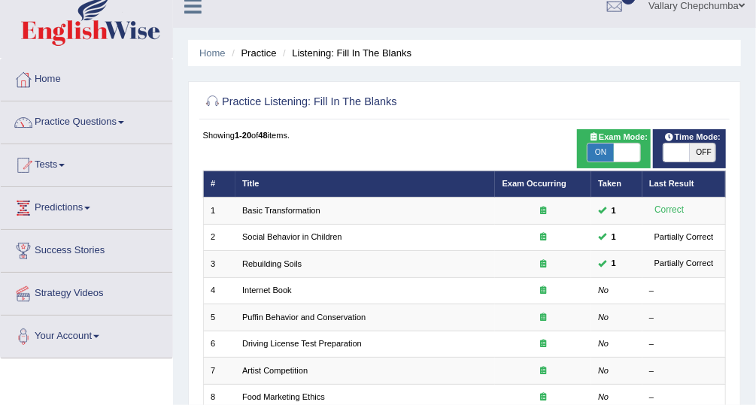
click at [276, 54] on li "Practice" at bounding box center [252, 53] width 48 height 14
click at [214, 54] on link "Home" at bounding box center [212, 52] width 26 height 11
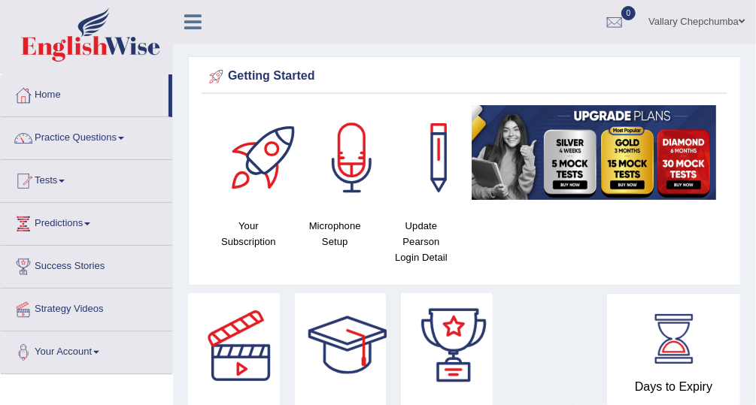
click at [110, 144] on link "Practice Questions" at bounding box center [86, 136] width 171 height 38
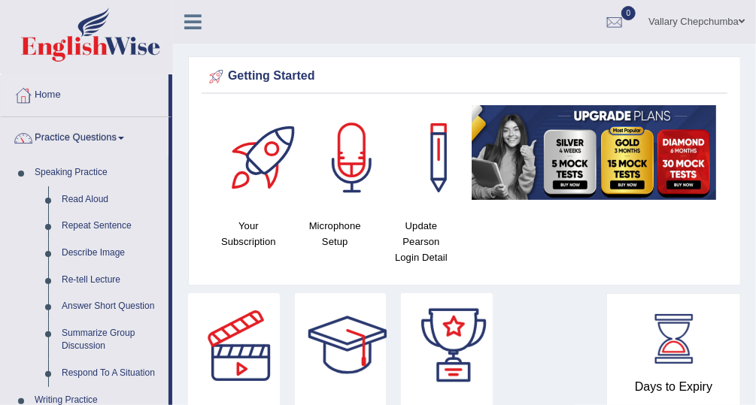
click at [51, 91] on link "Home" at bounding box center [85, 93] width 168 height 38
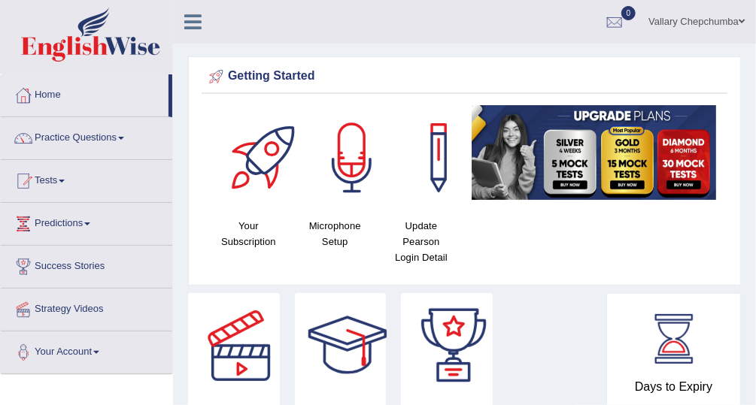
click at [65, 180] on span at bounding box center [62, 181] width 6 height 3
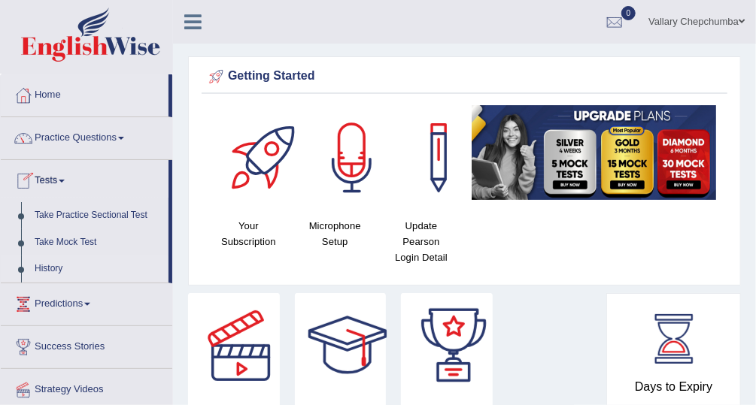
click at [108, 257] on link "History" at bounding box center [98, 269] width 141 height 27
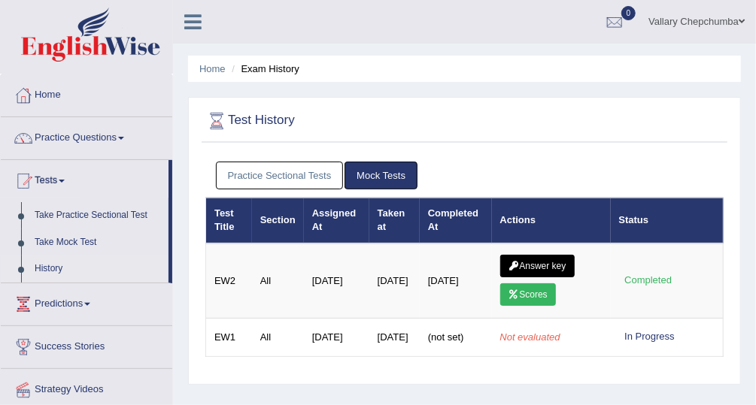
click at [268, 178] on link "Practice Sectional Tests" at bounding box center [280, 176] width 128 height 28
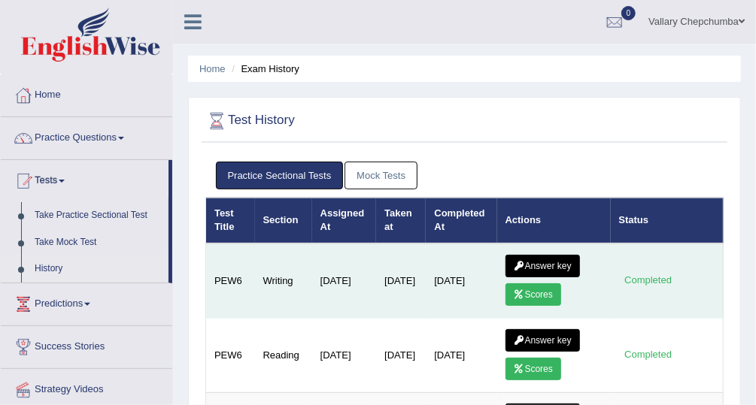
click at [532, 267] on link "Answer key" at bounding box center [542, 266] width 74 height 23
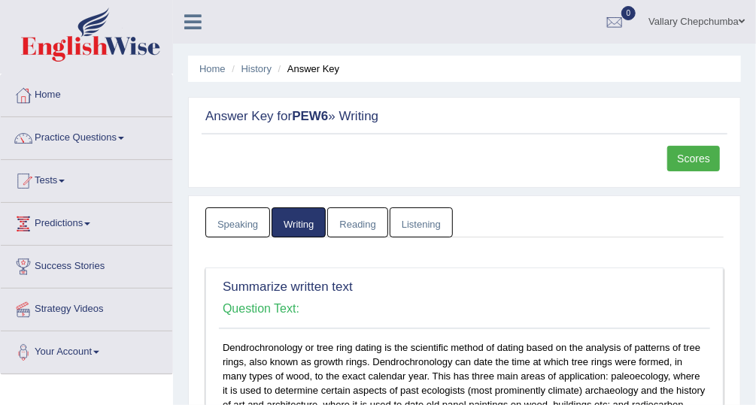
click at [690, 160] on link "Scores" at bounding box center [693, 159] width 53 height 26
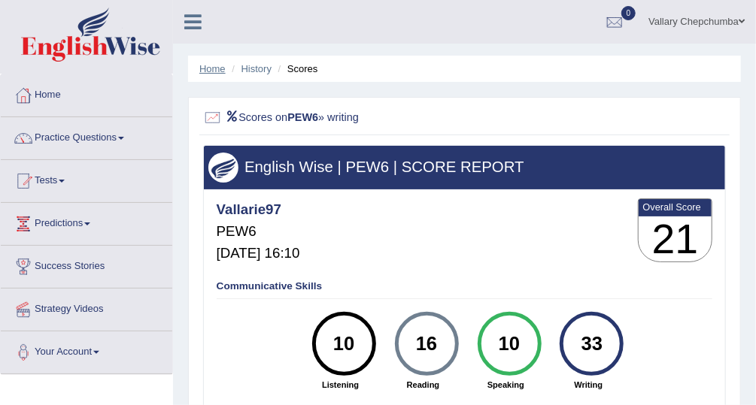
click at [217, 63] on link "Home" at bounding box center [212, 68] width 26 height 11
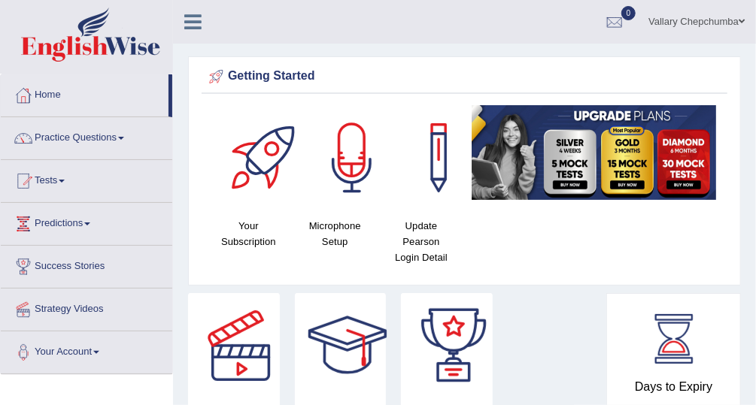
click at [89, 128] on link "Practice Questions" at bounding box center [86, 136] width 171 height 38
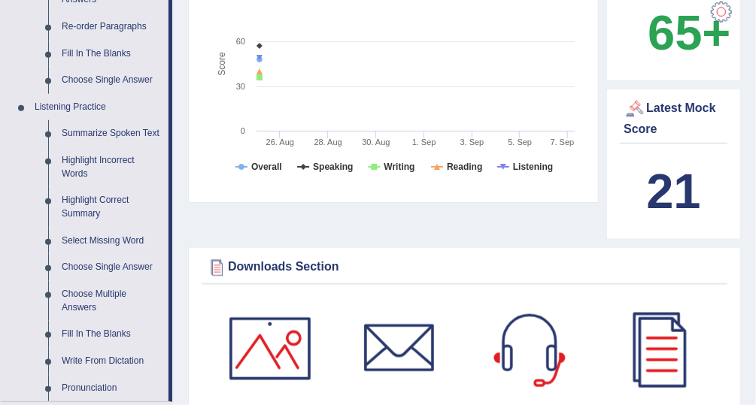
scroll to position [565, 0]
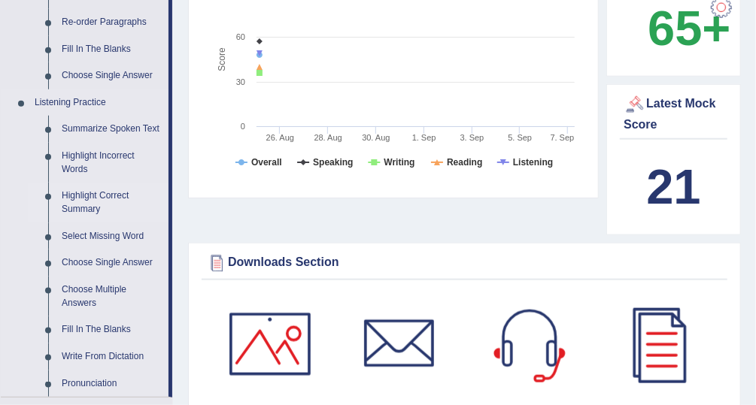
click at [114, 196] on link "Highlight Correct Summary" at bounding box center [112, 203] width 114 height 40
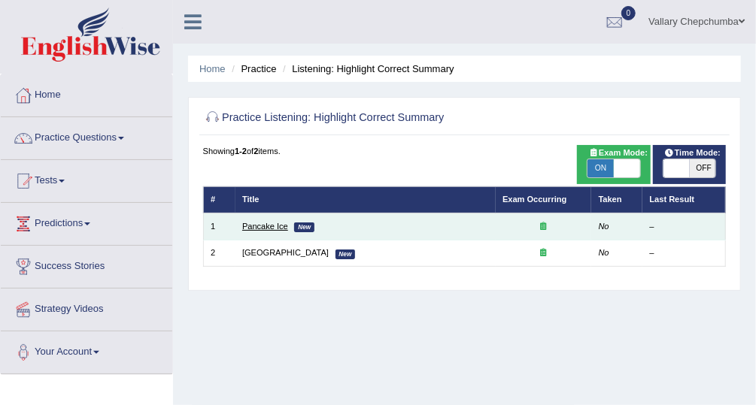
click at [283, 229] on link "Pancake Ice" at bounding box center [265, 226] width 46 height 9
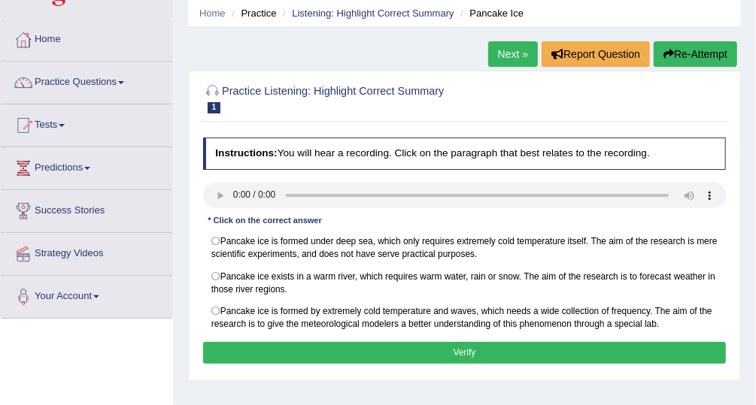
scroll to position [60, 0]
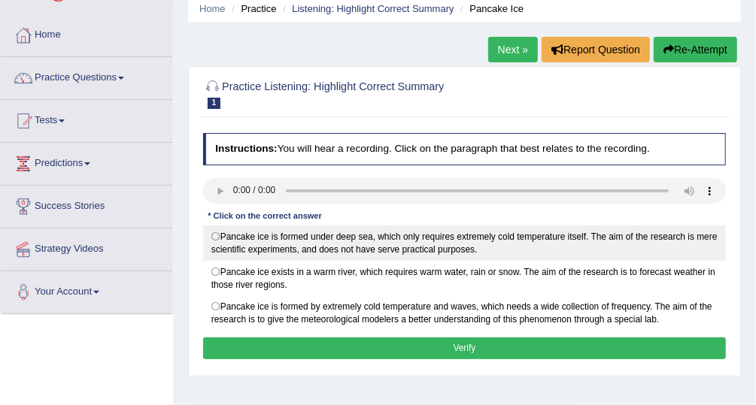
click at [214, 235] on label "Pancake ice is formed under deep sea, which only requires extremely cold temper…" at bounding box center [464, 243] width 523 height 35
radio input "true"
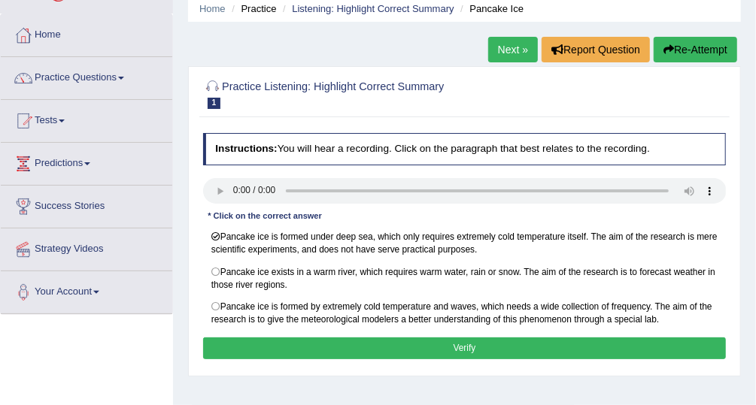
click at [373, 338] on button "Verify" at bounding box center [464, 349] width 523 height 22
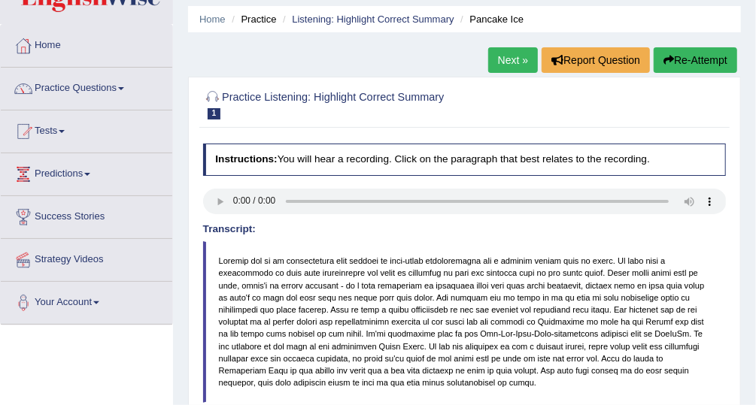
scroll to position [44, 0]
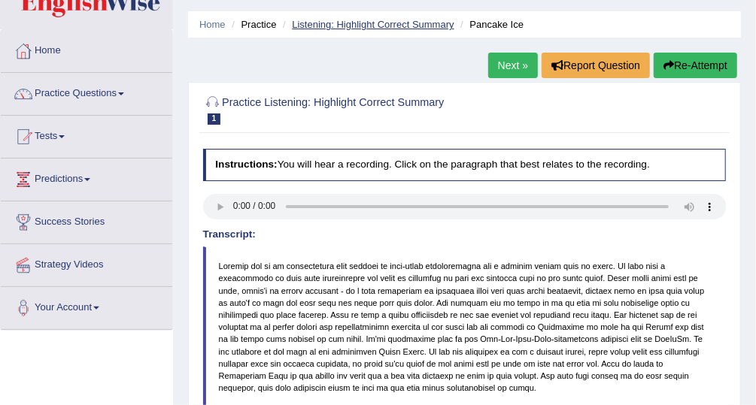
click at [434, 26] on link "Listening: Highlight Correct Summary" at bounding box center [373, 24] width 162 height 11
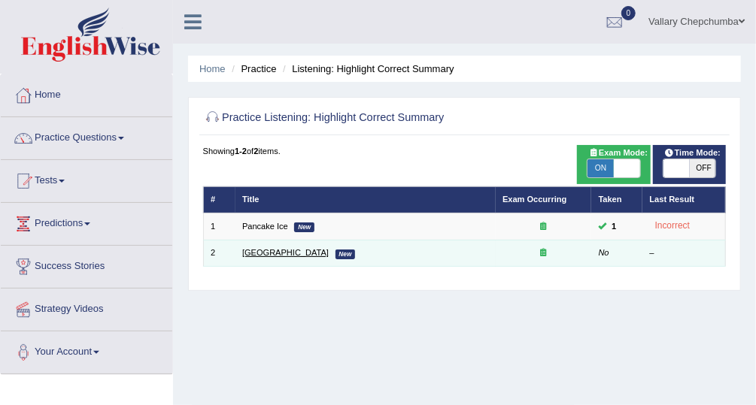
click at [277, 254] on link "[GEOGRAPHIC_DATA]" at bounding box center [285, 252] width 86 height 9
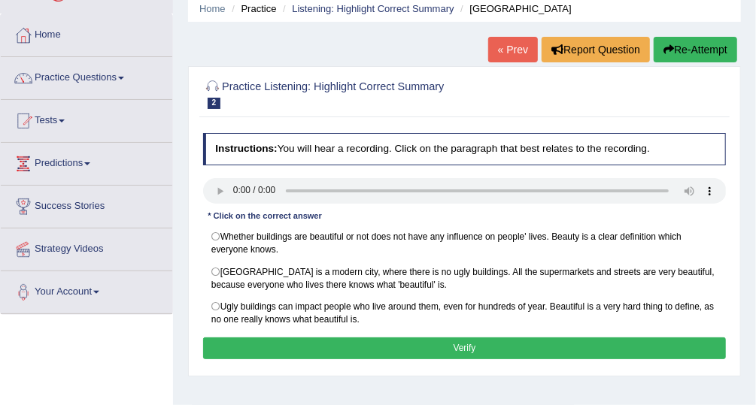
scroll to position [63, 0]
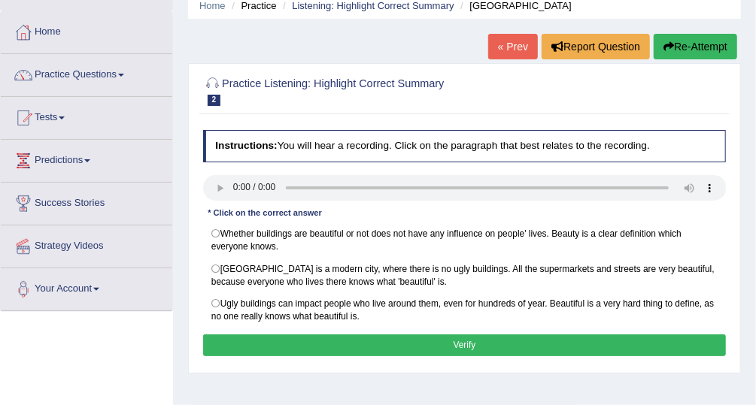
click at [641, 73] on div at bounding box center [464, 90] width 523 height 39
click at [211, 301] on label "Ugly buildings can impact people who live around them, even for hundreds of yea…" at bounding box center [464, 310] width 523 height 35
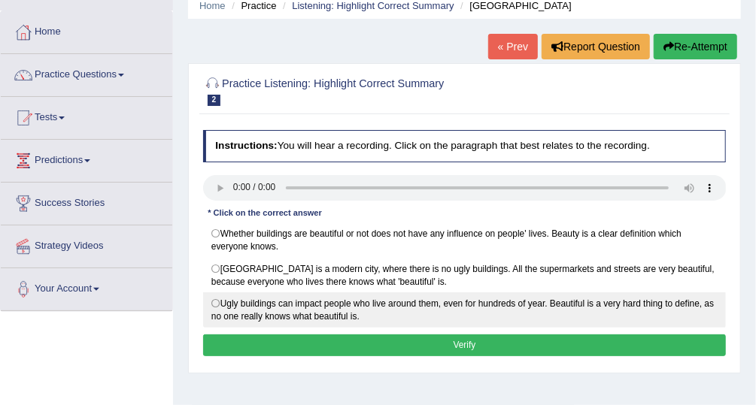
radio input "true"
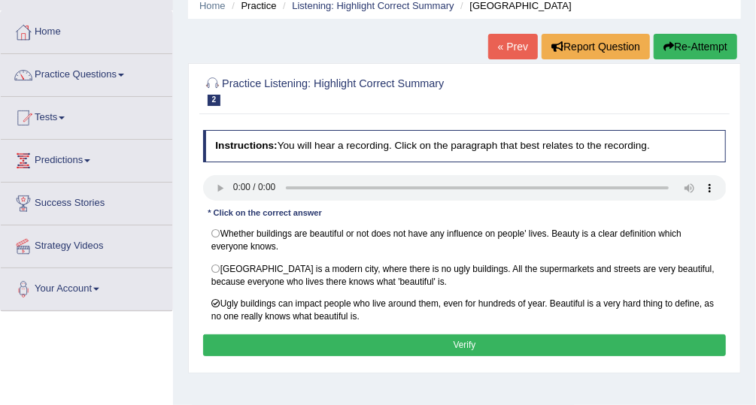
click at [309, 335] on button "Verify" at bounding box center [464, 346] width 523 height 22
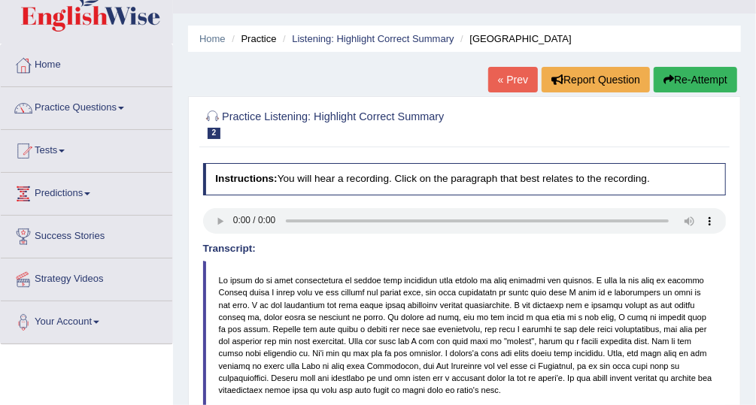
scroll to position [0, 0]
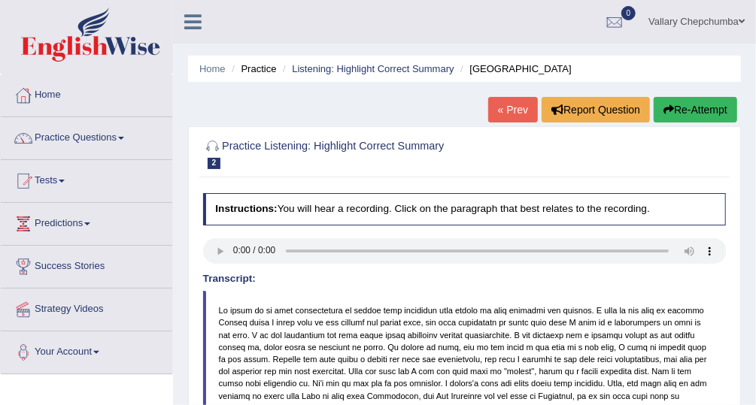
click at [274, 68] on li "Practice" at bounding box center [252, 69] width 48 height 14
click at [270, 75] on li "Practice" at bounding box center [252, 69] width 48 height 14
click at [350, 68] on link "Listening: Highlight Correct Summary" at bounding box center [373, 68] width 162 height 11
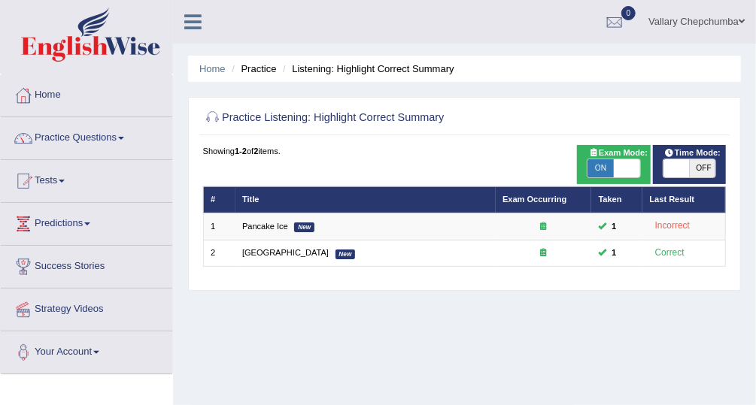
click at [115, 136] on link "Practice Questions" at bounding box center [86, 136] width 171 height 38
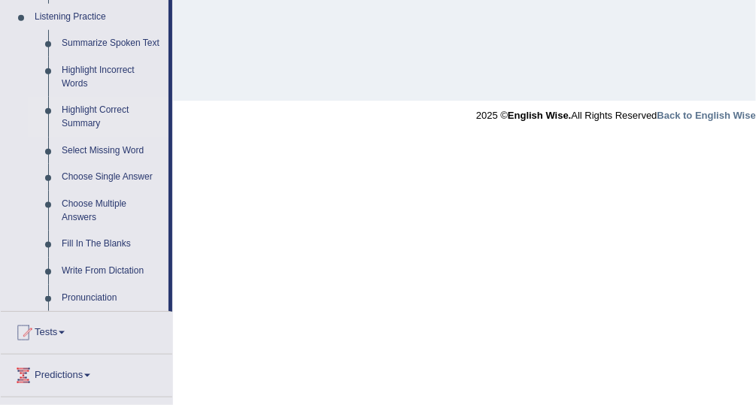
scroll to position [650, 0]
click at [122, 241] on link "Fill In The Blanks" at bounding box center [112, 245] width 114 height 27
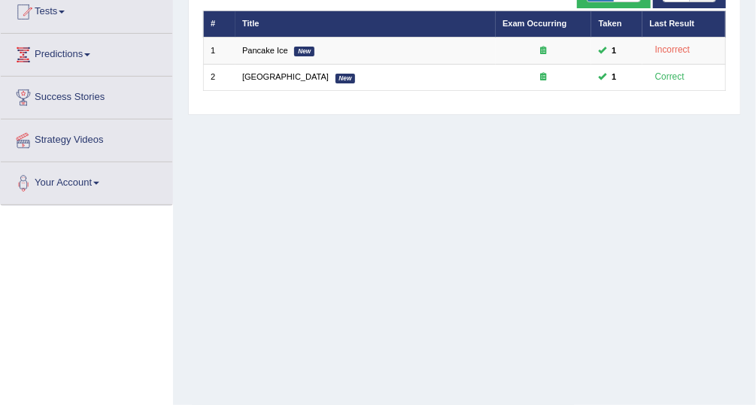
scroll to position [217, 0]
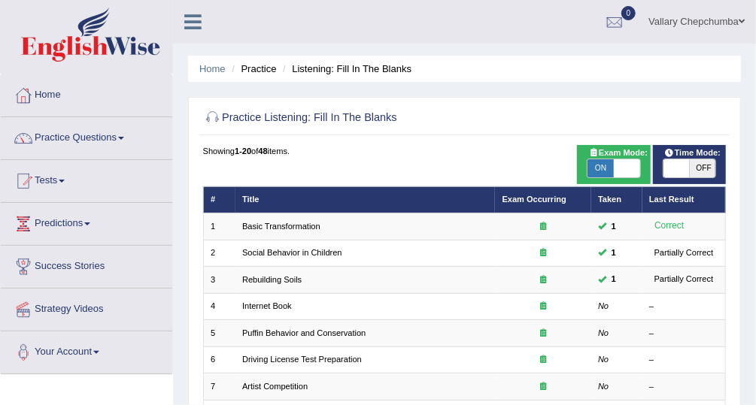
click at [248, 68] on li "Practice" at bounding box center [252, 69] width 48 height 14
click at [317, 74] on li "Listening: Fill In The Blanks" at bounding box center [345, 69] width 132 height 14
click at [260, 71] on li "Practice" at bounding box center [252, 69] width 48 height 14
click at [57, 135] on link "Practice Questions" at bounding box center [86, 136] width 171 height 38
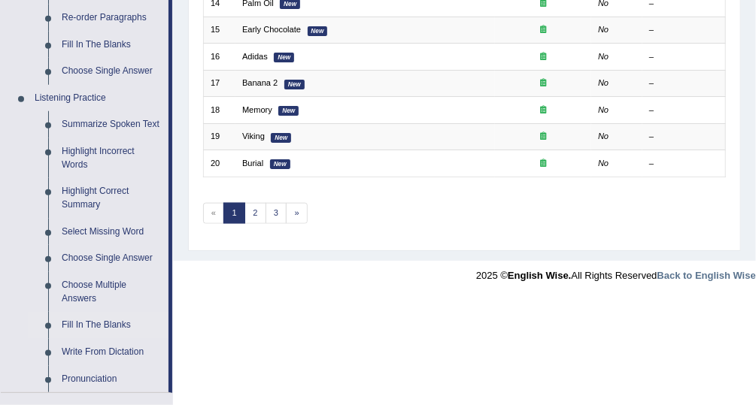
scroll to position [570, 0]
click at [85, 196] on link "Highlight Correct Summary" at bounding box center [112, 198] width 114 height 40
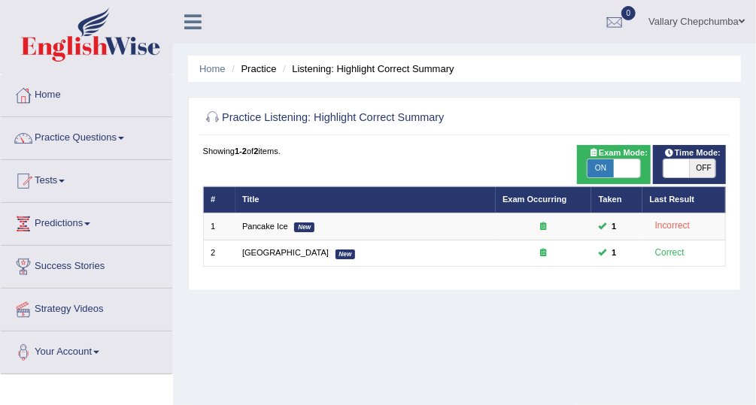
click at [78, 137] on link "Practice Questions" at bounding box center [86, 136] width 171 height 38
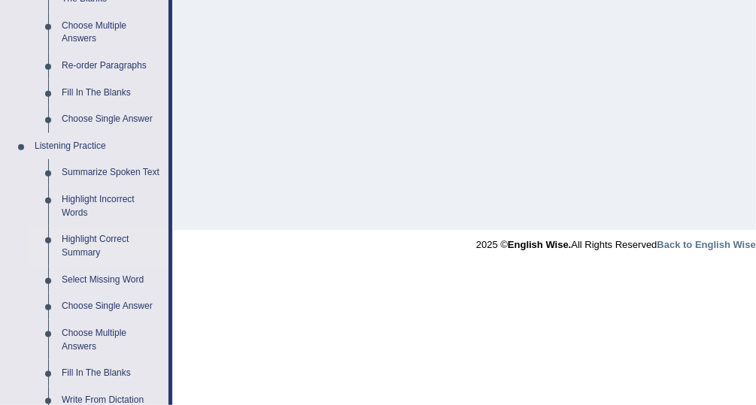
scroll to position [532, 0]
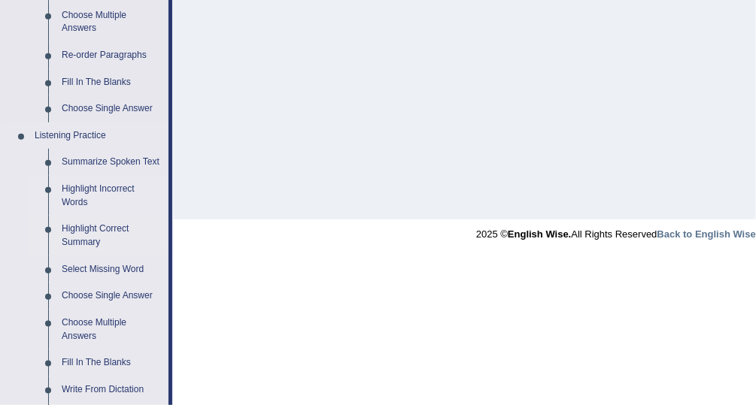
click at [90, 200] on link "Highlight Incorrect Words" at bounding box center [112, 196] width 114 height 40
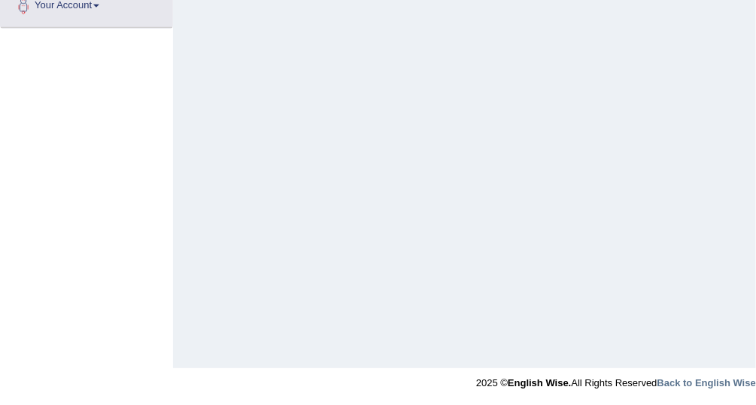
scroll to position [168, 0]
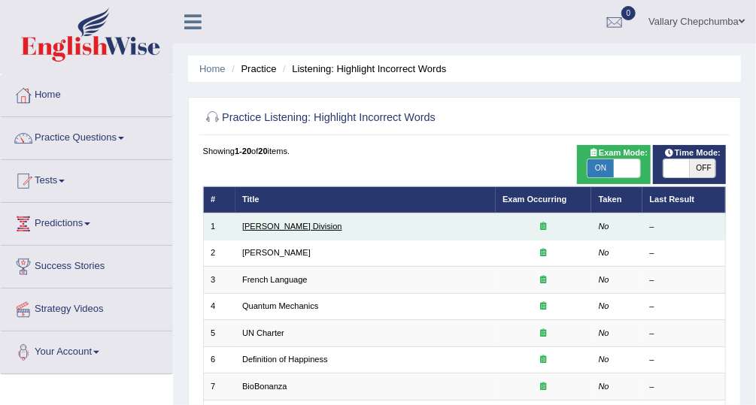
click at [258, 229] on link "Ward Division" at bounding box center [292, 226] width 100 height 9
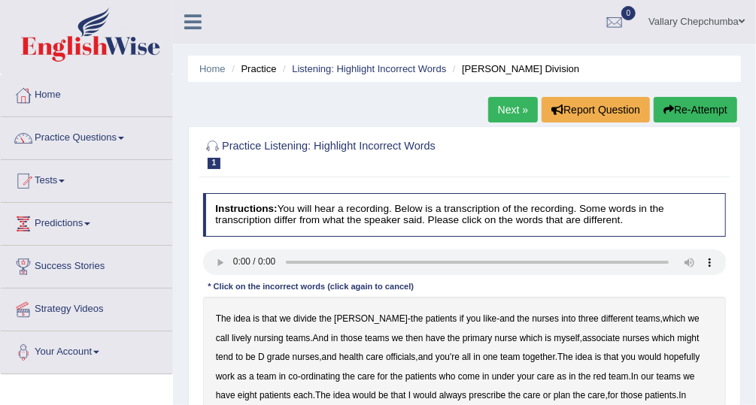
click at [608, 30] on div at bounding box center [614, 22] width 23 height 23
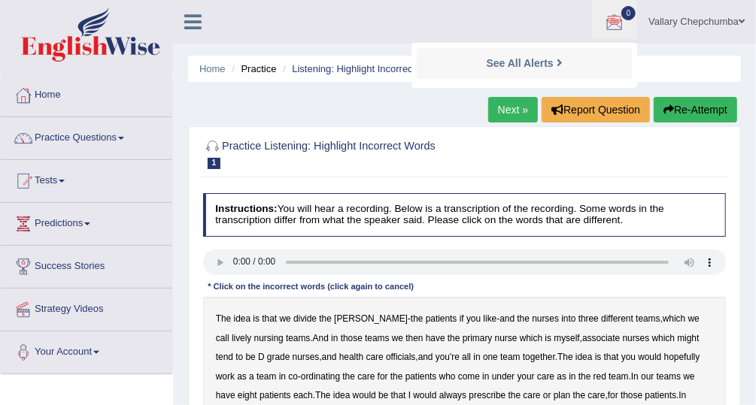
click at [51, 177] on link "Tests" at bounding box center [86, 179] width 171 height 38
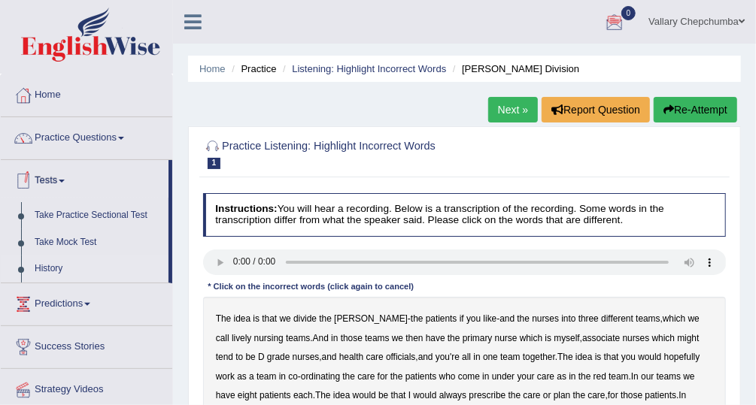
click at [112, 275] on link "History" at bounding box center [98, 269] width 141 height 27
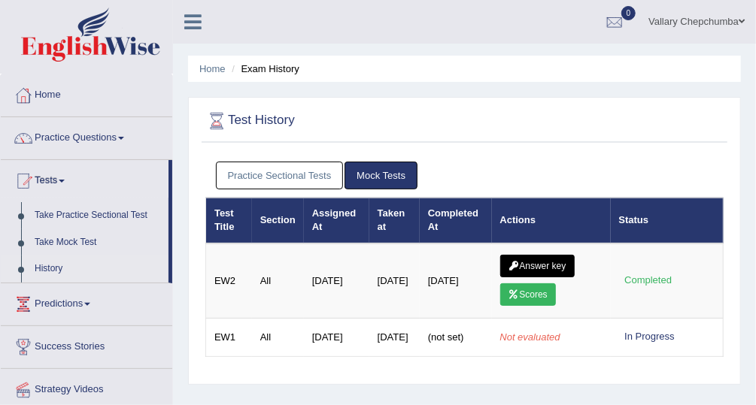
click at [265, 176] on link "Practice Sectional Tests" at bounding box center [280, 176] width 128 height 28
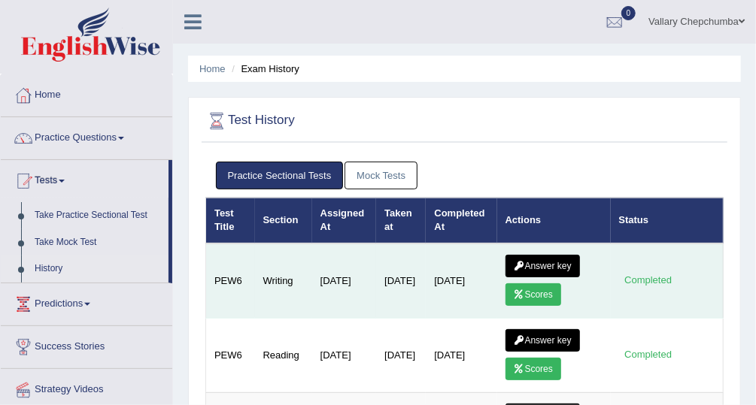
click at [538, 268] on link "Answer key" at bounding box center [542, 266] width 74 height 23
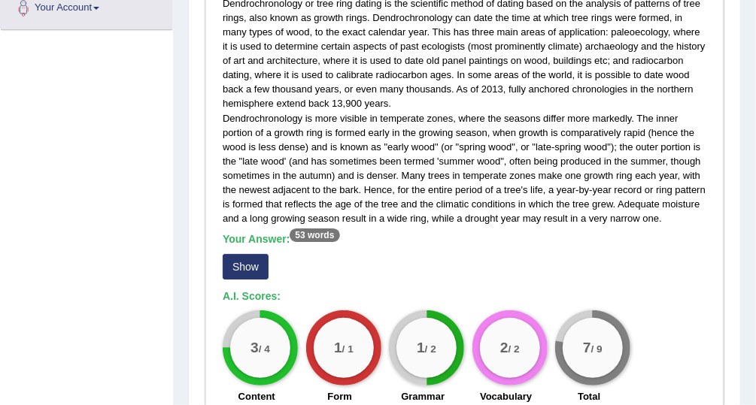
scroll to position [343, 0]
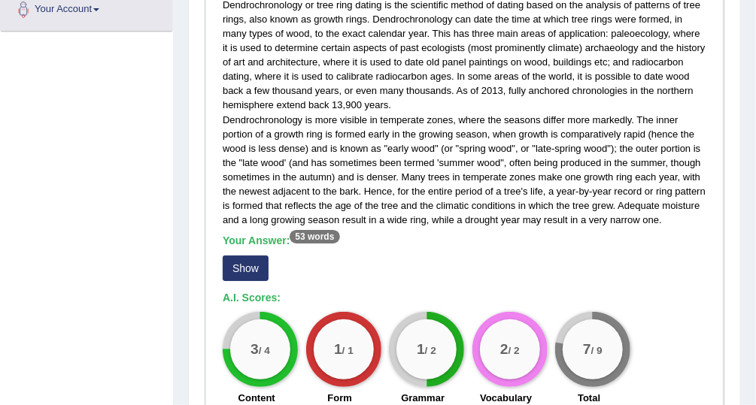
click at [247, 265] on button "Show" at bounding box center [246, 269] width 46 height 26
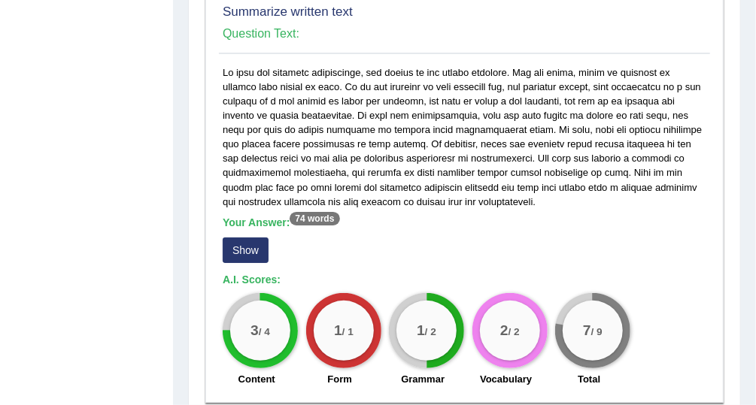
scroll to position [815, 0]
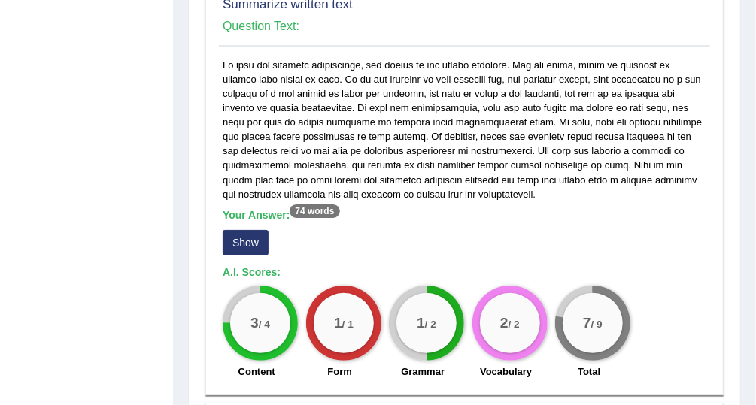
click at [260, 232] on button "Show" at bounding box center [246, 243] width 46 height 26
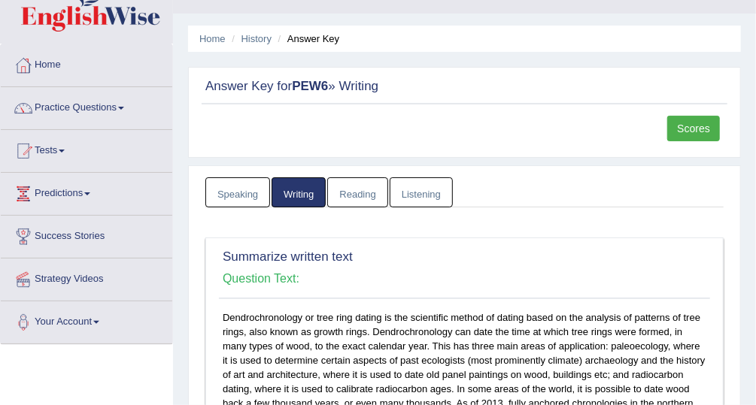
scroll to position [0, 0]
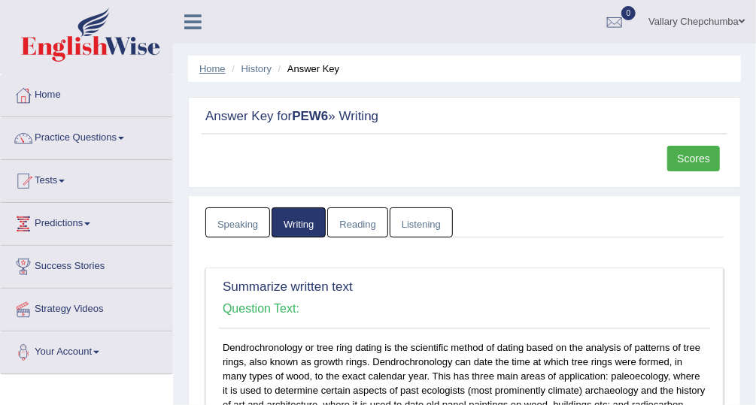
click at [219, 71] on link "Home" at bounding box center [212, 68] width 26 height 11
